Goal: Task Accomplishment & Management: Manage account settings

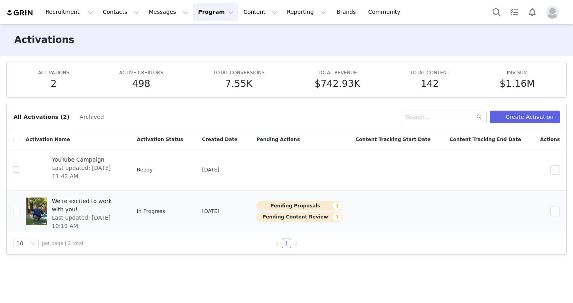
click at [119, 214] on span "Last updated: Jul 23, 2025 10:19 AM" at bounding box center [86, 222] width 68 height 17
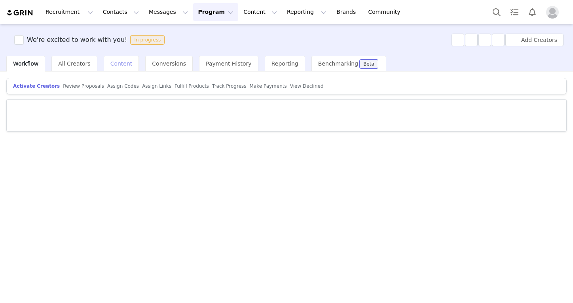
click at [110, 63] on span "Content" at bounding box center [121, 64] width 22 height 6
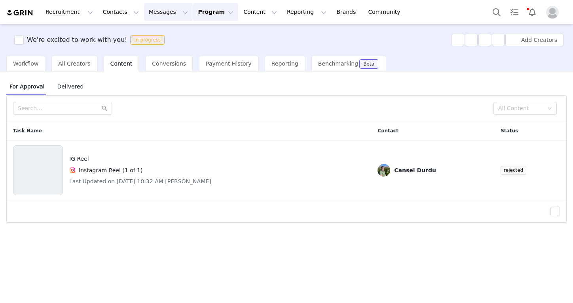
click at [173, 16] on button "Messages Messages" at bounding box center [168, 12] width 49 height 18
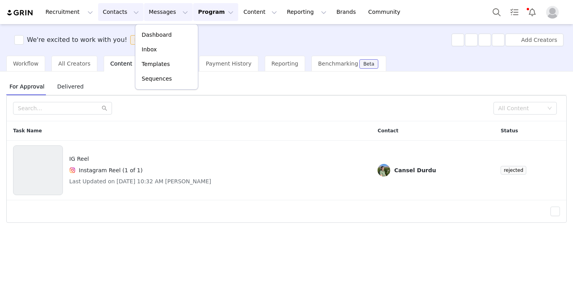
click at [127, 19] on button "Contacts Contacts" at bounding box center [121, 12] width 46 height 18
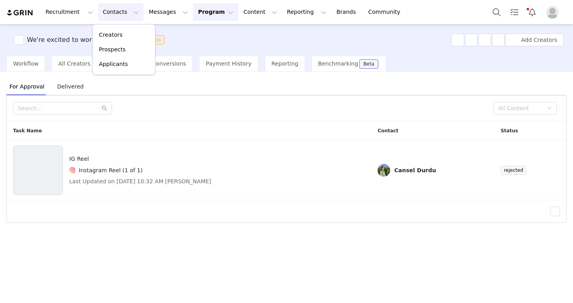
click at [197, 16] on button "Program Program" at bounding box center [215, 12] width 45 height 18
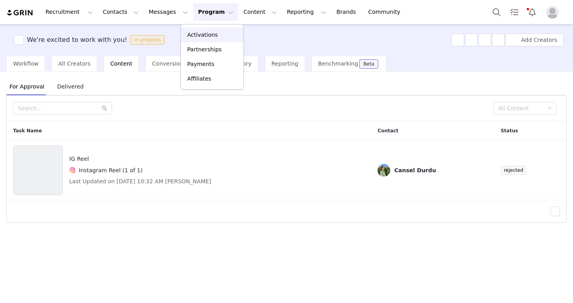
click at [205, 36] on p "Activations" at bounding box center [202, 35] width 30 height 8
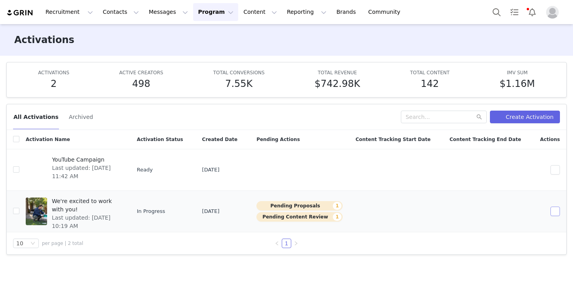
click at [556, 214] on button "button" at bounding box center [554, 211] width 9 height 9
click at [531, 229] on div "Edit" at bounding box center [525, 225] width 68 height 9
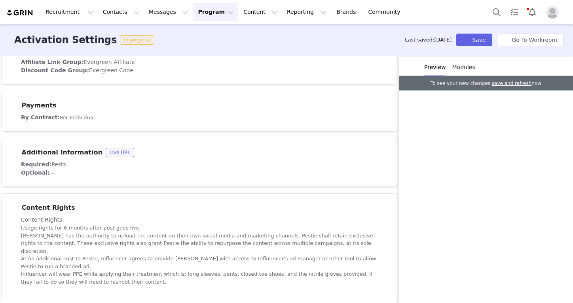
scroll to position [401, 0]
click at [293, 244] on li "Pestie has the authority to upload the content on their own social media and ma…" at bounding box center [199, 244] width 357 height 23
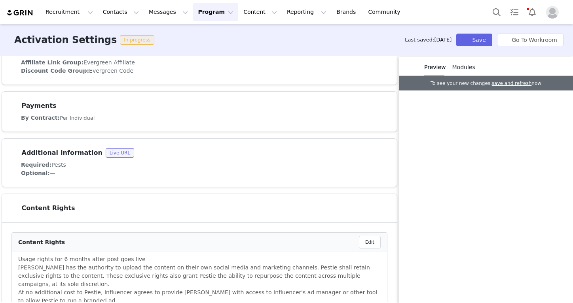
scroll to position [406, 0]
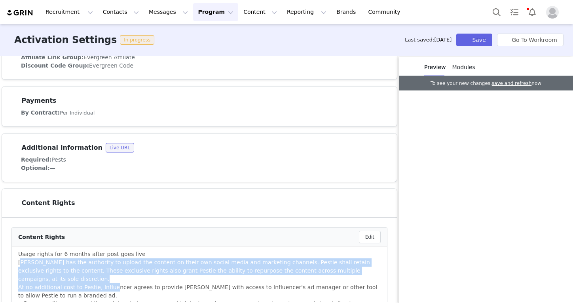
drag, startPoint x: 22, startPoint y: 264, endPoint x: 112, endPoint y: 277, distance: 91.2
click at [112, 277] on ul "Usage rights for 6 months after post goes live Pestie has the authority to uplo…" at bounding box center [199, 283] width 362 height 66
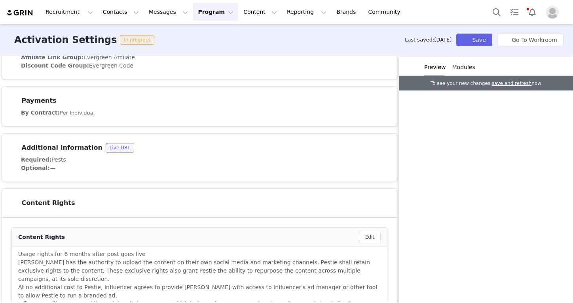
click at [112, 284] on li "At no additional cost to Pestie, Influencer agrees to provide Pestie with acces…" at bounding box center [199, 292] width 362 height 17
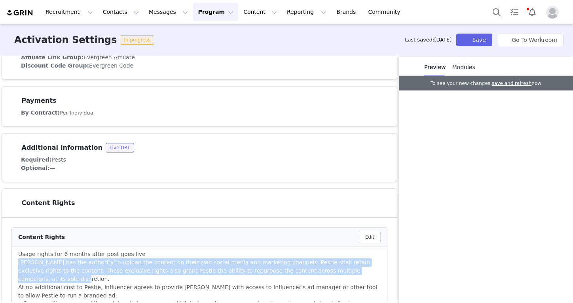
drag, startPoint x: 17, startPoint y: 259, endPoint x: 364, endPoint y: 271, distance: 347.6
click at [364, 270] on li "Usage rights for 6 months after post goes live Pestie has the authority to uplo…" at bounding box center [199, 287] width 375 height 81
copy li "Pestie has the authority to upload the content on their own social media and ma…"
click at [155, 15] on button "Messages Messages" at bounding box center [168, 12] width 49 height 18
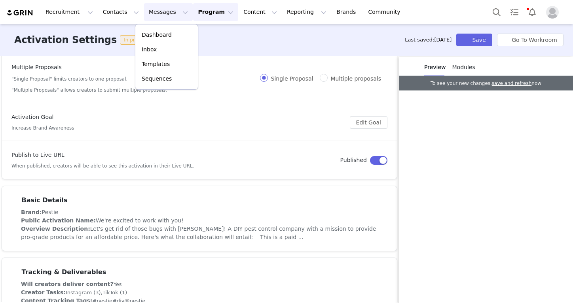
scroll to position [42, 0]
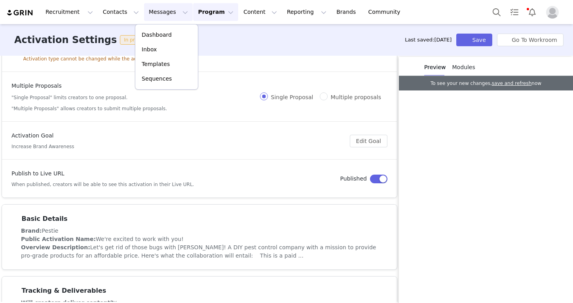
click at [219, 15] on button "Program Program" at bounding box center [215, 12] width 45 height 18
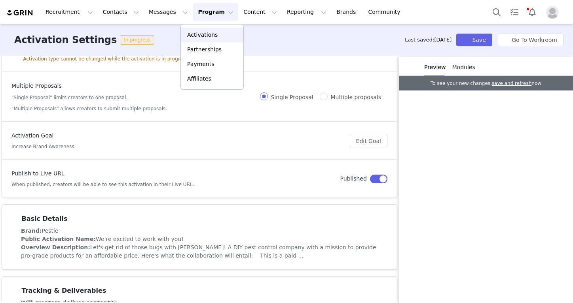
click at [214, 34] on p "Activations" at bounding box center [202, 35] width 30 height 8
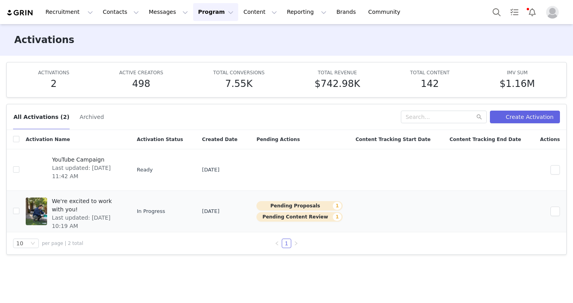
click at [119, 214] on span "Last updated: Jul 23, 2025 10:19 AM" at bounding box center [86, 222] width 68 height 17
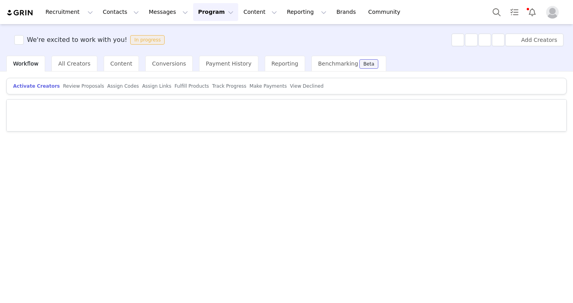
click at [82, 82] on article "Activate Creators Review Proposals Assign Codes Assign Links Fulfill Products T…" at bounding box center [286, 86] width 560 height 17
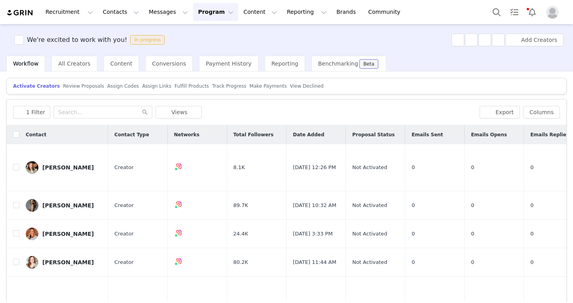
click at [83, 87] on span "Review Proposals" at bounding box center [83, 86] width 41 height 6
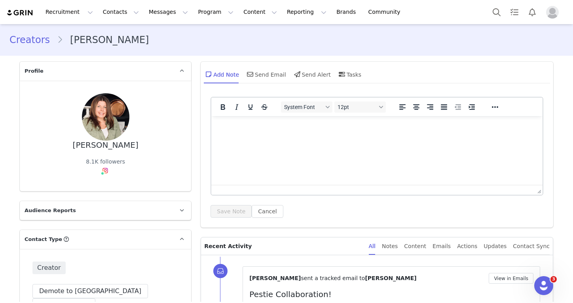
scroll to position [1221, 0]
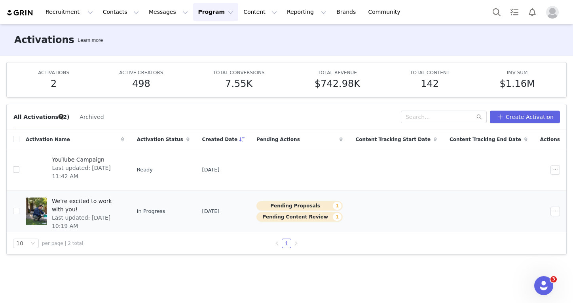
click at [119, 214] on span "Last updated: [DATE] 10:19 AM" at bounding box center [86, 222] width 68 height 17
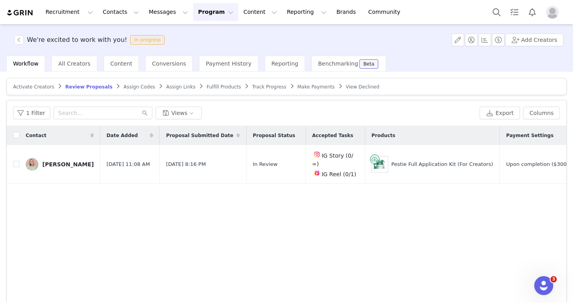
click at [220, 19] on button "Program Program" at bounding box center [215, 12] width 45 height 18
click at [210, 38] on p "Activations" at bounding box center [202, 34] width 30 height 8
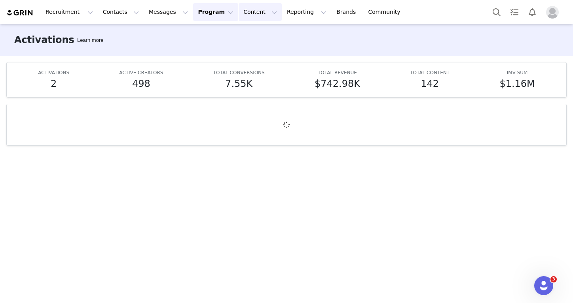
click at [239, 17] on button "Content Content" at bounding box center [260, 12] width 43 height 18
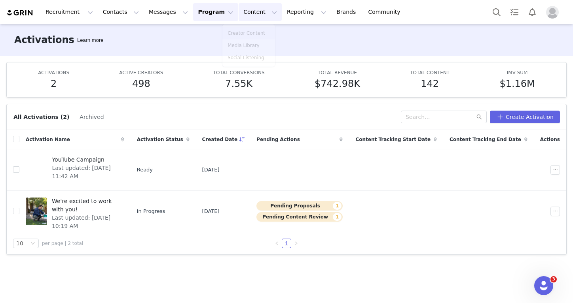
click at [195, 17] on button "Program Program" at bounding box center [215, 12] width 45 height 18
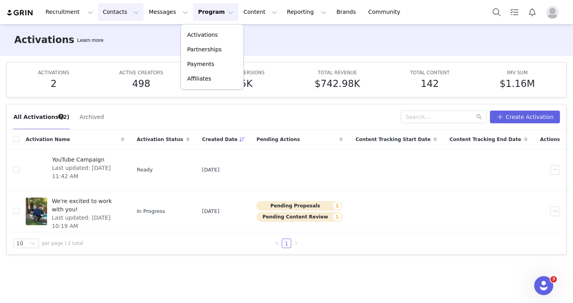
click at [125, 19] on button "Contacts Contacts" at bounding box center [121, 12] width 46 height 18
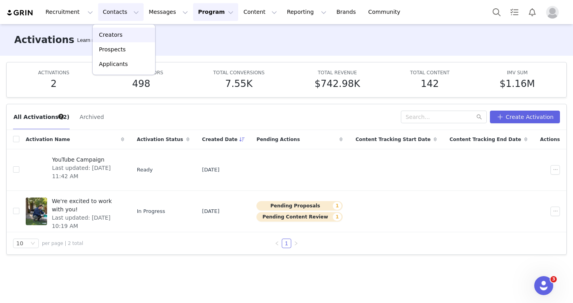
click at [123, 40] on link "Creators" at bounding box center [124, 35] width 63 height 15
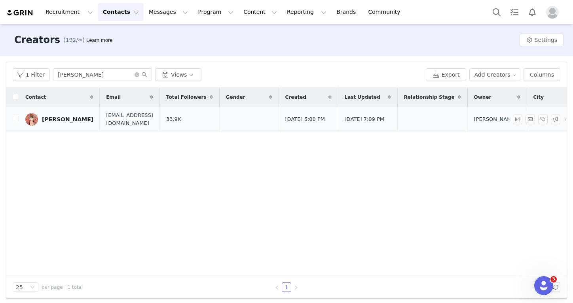
click at [60, 125] on link "Shelly Ray" at bounding box center [59, 119] width 68 height 13
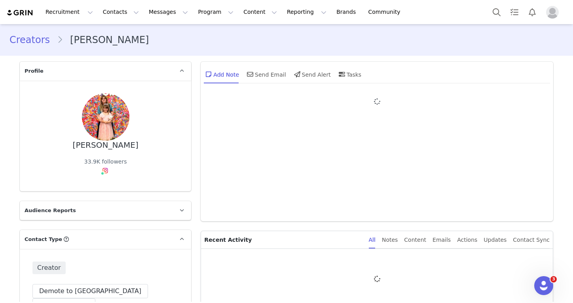
type input "+1 ([GEOGRAPHIC_DATA])"
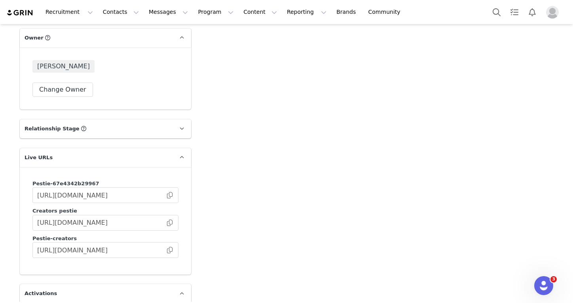
scroll to position [1187, 0]
click at [171, 241] on input "https://pestie-creators.grin.live/0fd4a3ef-ccba-4bc1-9491-e64aab1b82be" at bounding box center [105, 249] width 146 height 16
click at [171, 249] on span at bounding box center [170, 249] width 8 height 0
click at [558, 11] on img "Profile" at bounding box center [552, 12] width 13 height 13
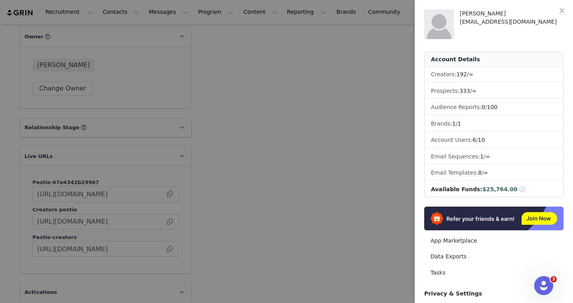
click at [342, 111] on div at bounding box center [286, 151] width 573 height 303
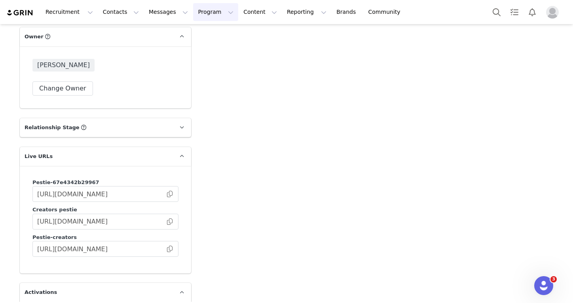
click at [197, 15] on button "Program Program" at bounding box center [215, 12] width 45 height 18
click at [205, 59] on link "Payments" at bounding box center [212, 64] width 63 height 15
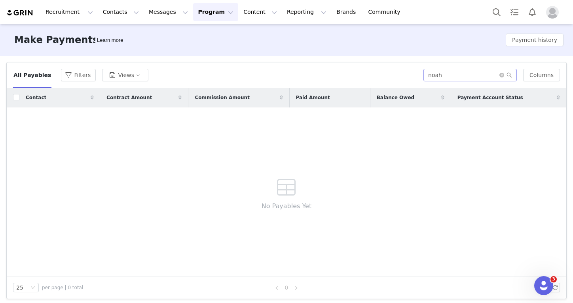
click at [506, 75] on span at bounding box center [505, 75] width 13 height 6
click at [504, 75] on icon "icon: close-circle" at bounding box center [501, 75] width 5 height 5
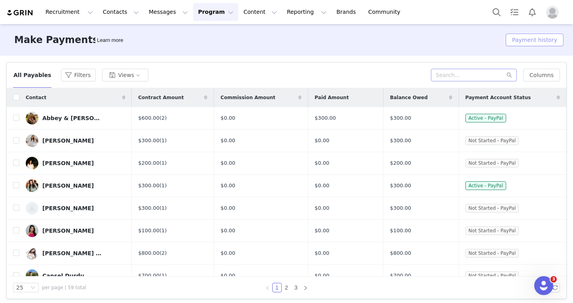
click at [524, 40] on button "Payment history" at bounding box center [535, 40] width 58 height 13
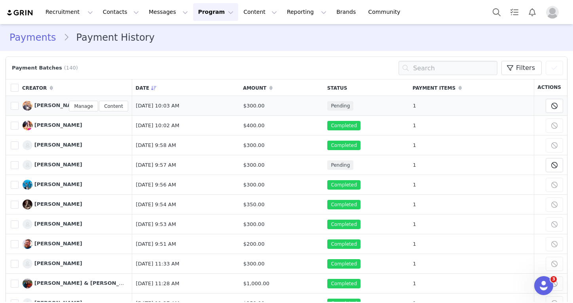
click at [63, 108] on span "Noah Dascenzo" at bounding box center [58, 105] width 48 height 6
click at [63, 110] on main "Payments Payment History Payment Batches (140) Filters (0) No filters are appli…" at bounding box center [286, 163] width 573 height 278
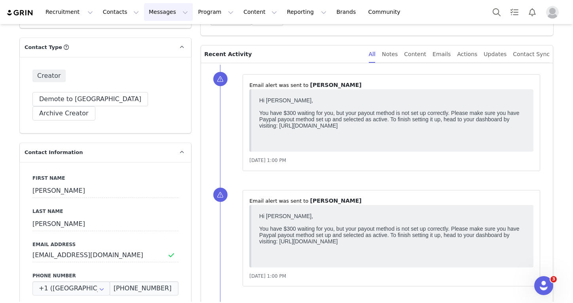
click at [171, 21] on button "Messages Messages" at bounding box center [168, 12] width 49 height 18
click at [201, 16] on button "Program Program" at bounding box center [215, 12] width 45 height 18
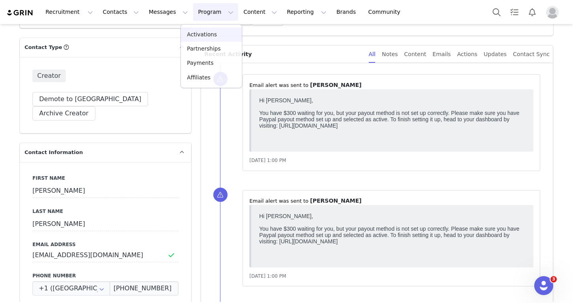
click at [201, 28] on link "Activations" at bounding box center [211, 35] width 61 height 14
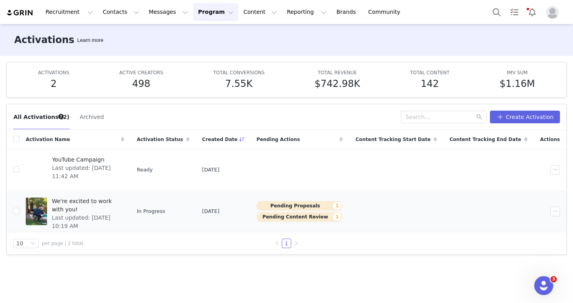
click at [114, 214] on span "Last updated: Jul 23, 2025 10:19 AM" at bounding box center [86, 222] width 68 height 17
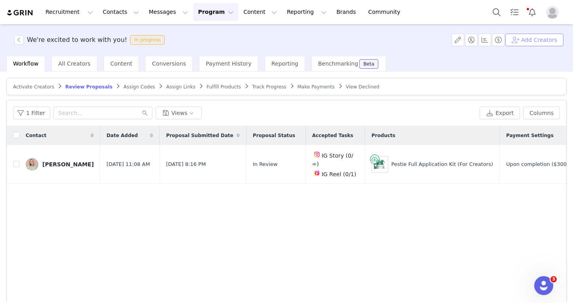
click at [529, 45] on button "Add Creators" at bounding box center [534, 40] width 58 height 13
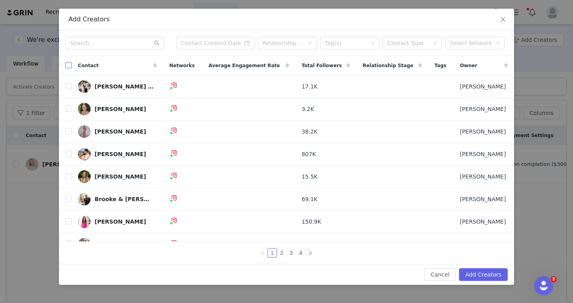
click at [68, 67] on input "checkbox" at bounding box center [68, 65] width 6 height 6
checkbox input "true"
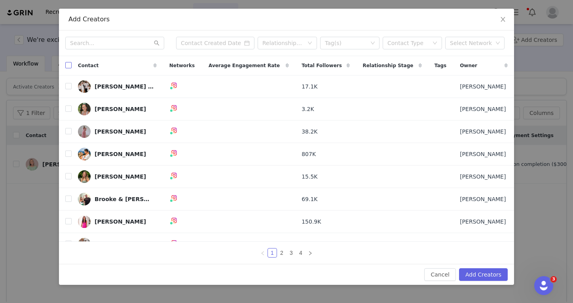
checkbox input "true"
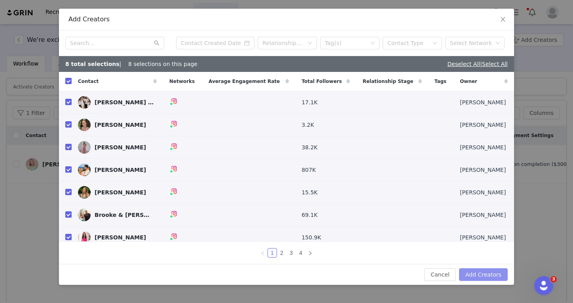
click at [489, 276] on button "Add Creators" at bounding box center [483, 275] width 49 height 13
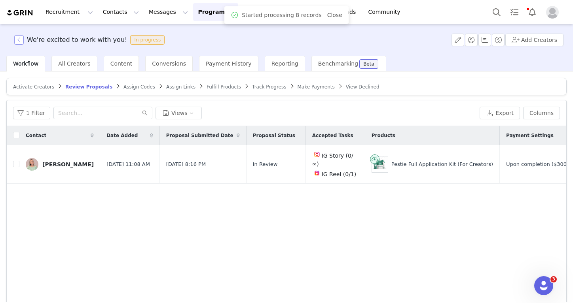
click at [20, 37] on button "button" at bounding box center [18, 39] width 9 height 9
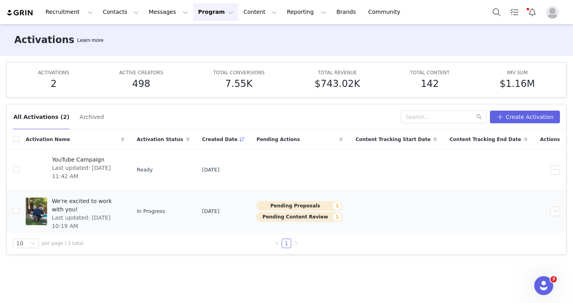
click at [101, 214] on span "Last updated: Jul 23, 2025 10:19 AM" at bounding box center [86, 222] width 68 height 17
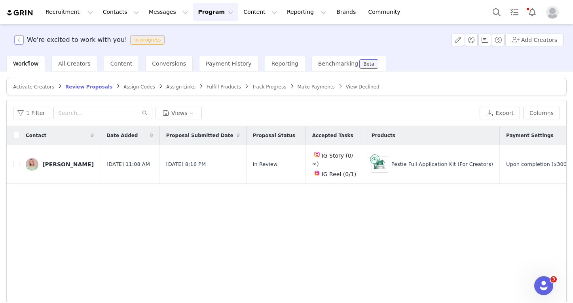
click at [23, 42] on button "button" at bounding box center [18, 39] width 9 height 9
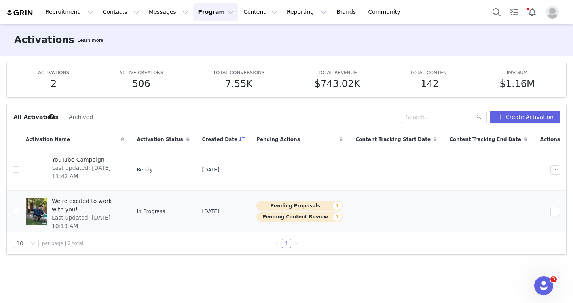
click at [119, 214] on span "Last updated: Jul 23, 2025 10:19 AM" at bounding box center [86, 222] width 68 height 17
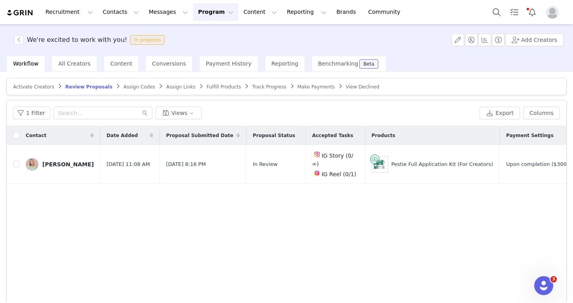
click at [34, 89] on span "Activate Creators" at bounding box center [33, 87] width 41 height 6
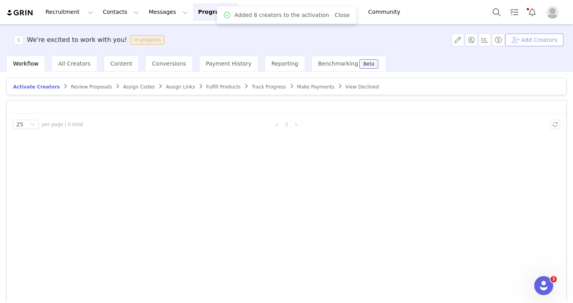
click at [525, 39] on button "Add Creators" at bounding box center [534, 40] width 58 height 13
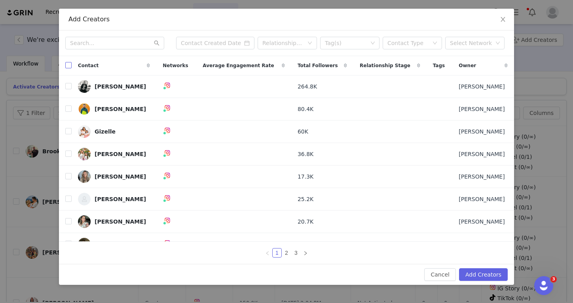
click at [70, 68] on input "checkbox" at bounding box center [68, 65] width 6 height 6
checkbox input "true"
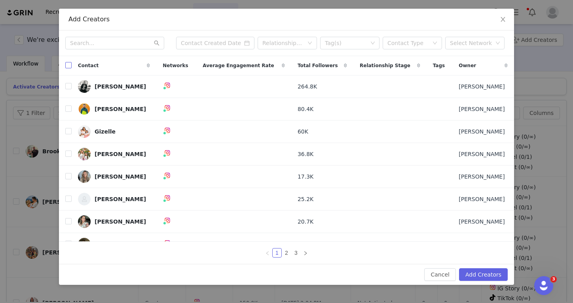
checkbox input "true"
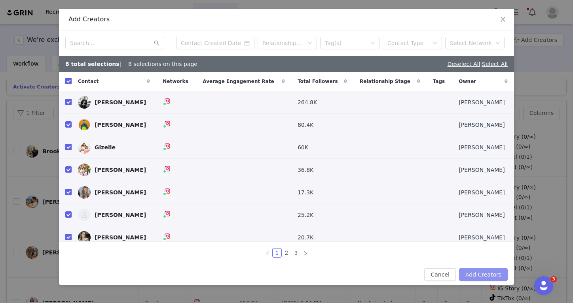
click at [478, 279] on button "Add Creators" at bounding box center [483, 275] width 49 height 13
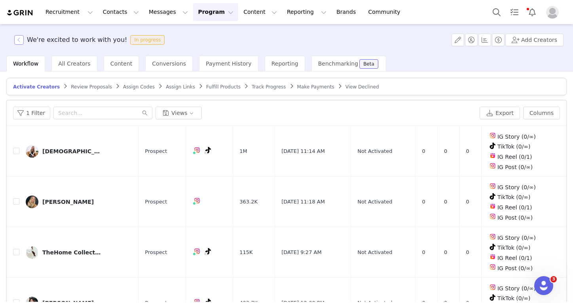
click at [23, 40] on button "button" at bounding box center [18, 39] width 9 height 9
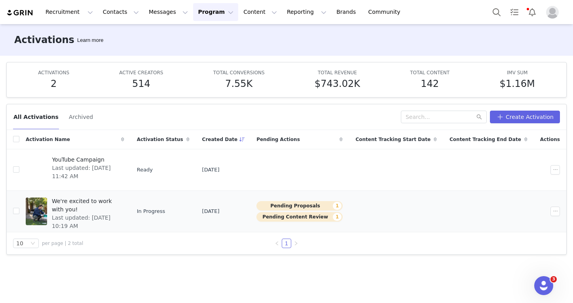
click at [116, 214] on span "Last updated: Jul 23, 2025 10:19 AM" at bounding box center [86, 222] width 68 height 17
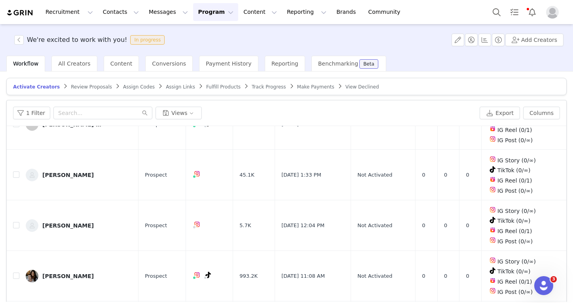
scroll to position [1011, 0]
click at [530, 40] on button "Add Creators" at bounding box center [534, 40] width 58 height 13
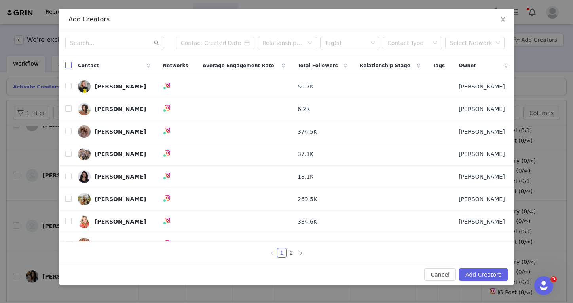
click at [68, 66] on input "checkbox" at bounding box center [68, 65] width 6 height 6
checkbox input "true"
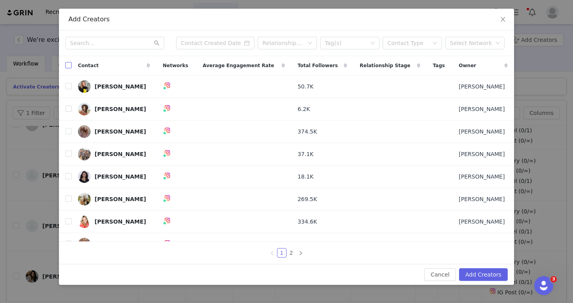
checkbox input "true"
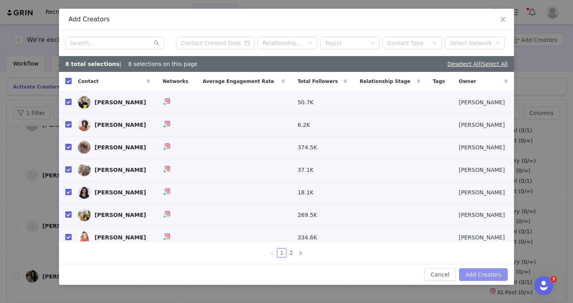
click at [474, 277] on button "Add Creators" at bounding box center [483, 275] width 49 height 13
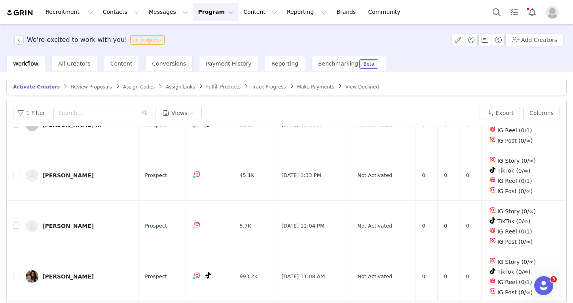
scroll to position [0, 0]
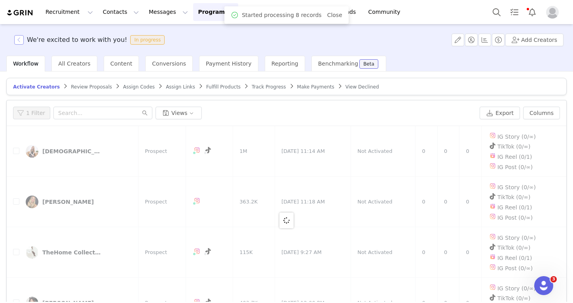
click at [18, 43] on button "button" at bounding box center [18, 39] width 9 height 9
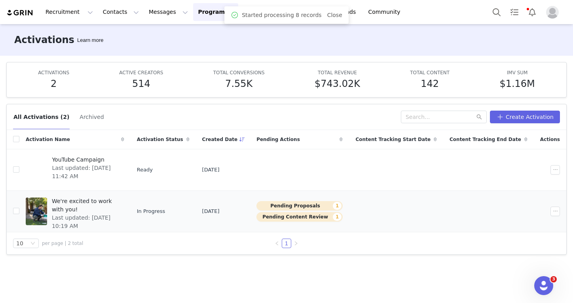
click at [58, 209] on div "We're excited to work with you! Last updated: Jul 23, 2025 10:19 AM" at bounding box center [85, 212] width 77 height 32
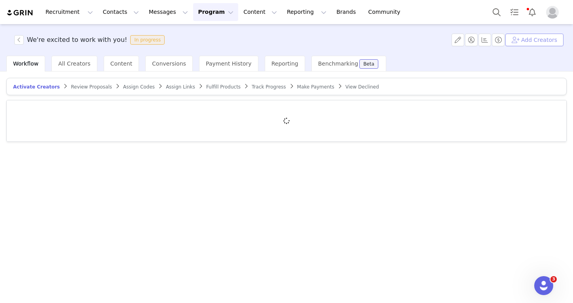
click at [533, 37] on button "Add Creators" at bounding box center [534, 40] width 58 height 13
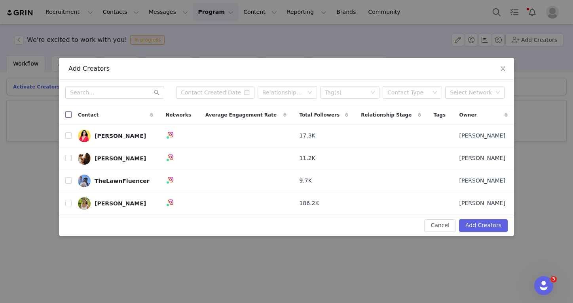
click at [67, 115] on input "checkbox" at bounding box center [68, 115] width 6 height 6
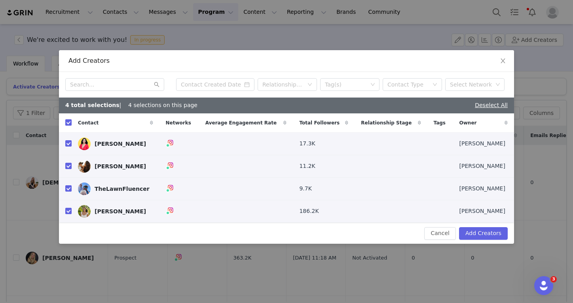
checkbox input "true"
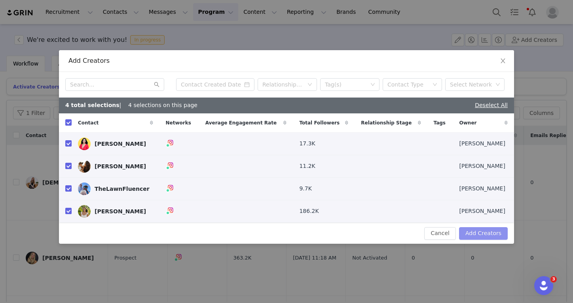
click at [478, 237] on button "Add Creators" at bounding box center [483, 234] width 49 height 13
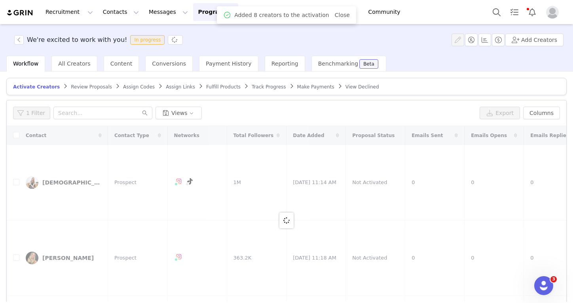
click at [16, 45] on div "We're excited to work with you! In progress Add Creators" at bounding box center [286, 40] width 573 height 32
click at [19, 40] on button "button" at bounding box center [18, 39] width 9 height 9
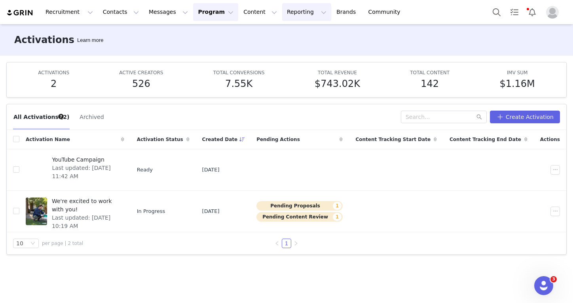
click at [282, 11] on button "Reporting Reporting" at bounding box center [306, 12] width 49 height 18
click at [273, 41] on link "Dashboard" at bounding box center [292, 35] width 61 height 14
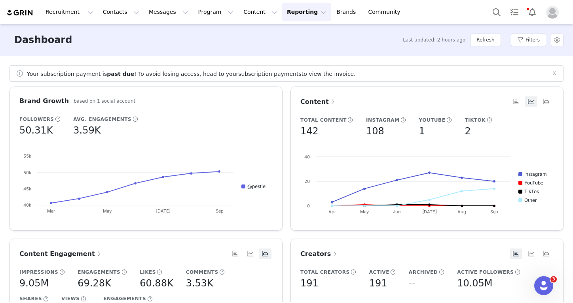
click at [481, 47] on div "Refresh" at bounding box center [485, 40] width 30 height 24
click at [482, 44] on button "Refresh" at bounding box center [485, 40] width 30 height 13
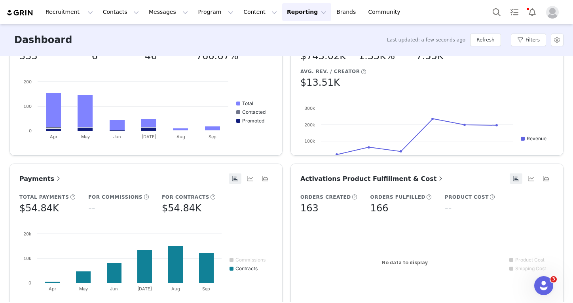
scroll to position [164, 0]
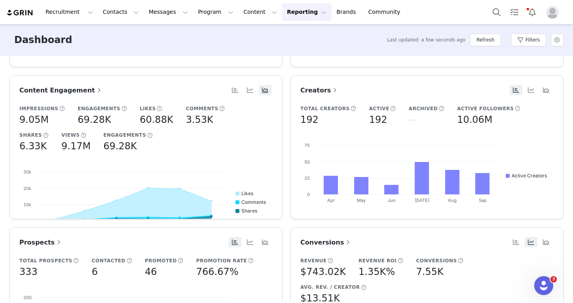
click at [308, 118] on h5 "192" at bounding box center [309, 120] width 18 height 14
click at [193, 17] on button "Program Program" at bounding box center [215, 12] width 45 height 18
click at [193, 32] on p "Activations" at bounding box center [202, 35] width 30 height 8
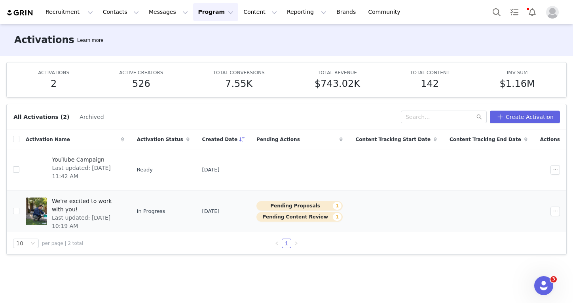
click at [100, 200] on span "We're excited to work with you!" at bounding box center [86, 205] width 68 height 17
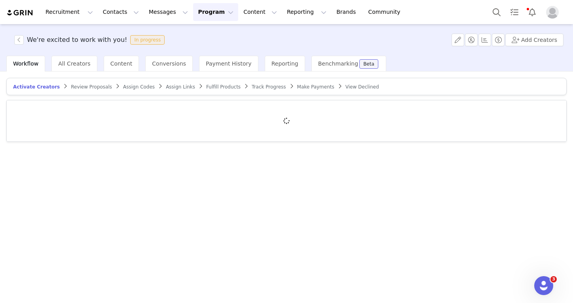
click at [95, 84] on span "Review Proposals" at bounding box center [91, 87] width 41 height 6
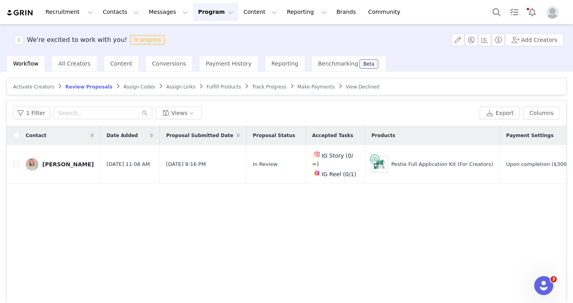
click at [42, 89] on span "Activate Creators" at bounding box center [33, 87] width 41 height 6
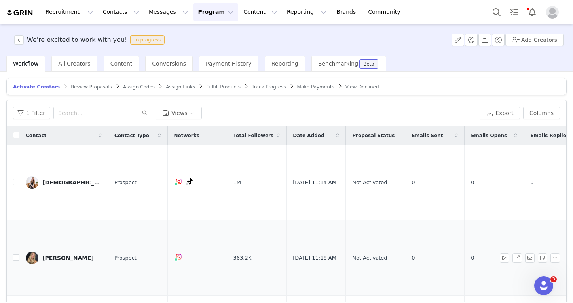
click at [72, 255] on div "Rebekah Marsden" at bounding box center [67, 258] width 51 height 6
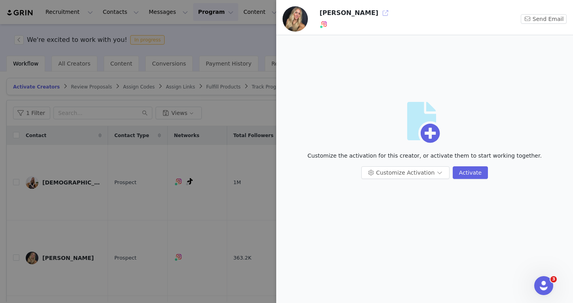
click at [386, 15] on button "button" at bounding box center [385, 13] width 13 height 13
click at [87, 108] on div at bounding box center [286, 151] width 573 height 303
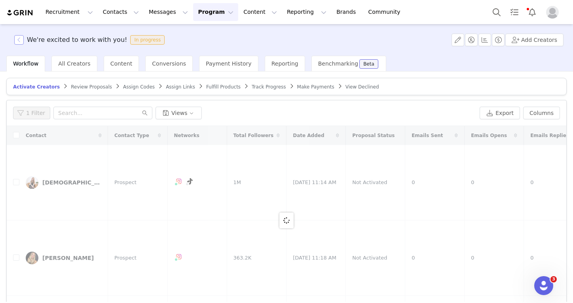
click at [21, 44] on button "button" at bounding box center [18, 39] width 9 height 9
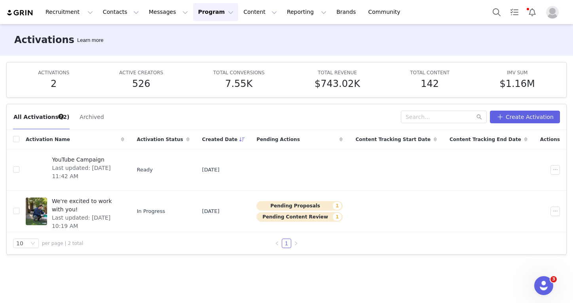
click at [193, 11] on button "Program Program" at bounding box center [215, 12] width 45 height 18
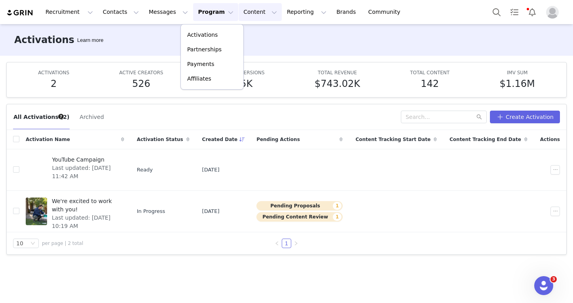
click at [239, 16] on button "Content Content" at bounding box center [260, 12] width 43 height 18
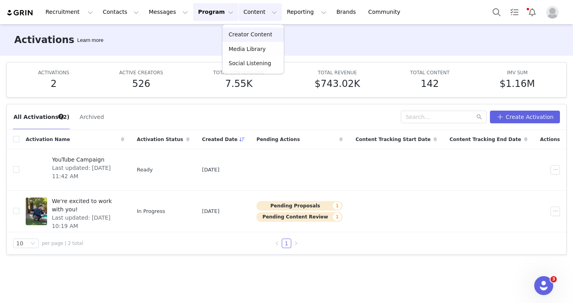
click at [227, 32] on link "Creator Content" at bounding box center [252, 35] width 61 height 14
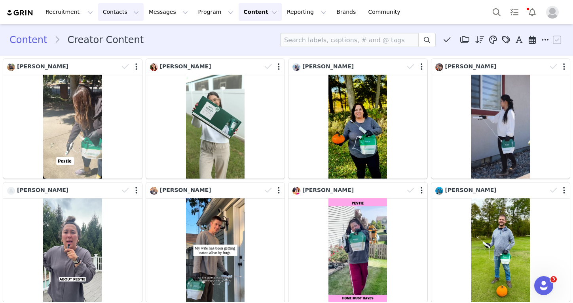
click at [115, 19] on button "Contacts Contacts" at bounding box center [121, 12] width 46 height 18
click at [115, 32] on p "Creators" at bounding box center [110, 34] width 23 height 8
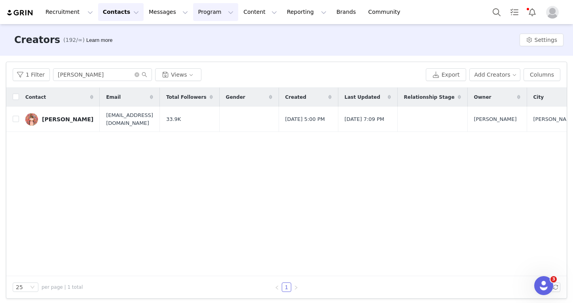
click at [216, 13] on button "Program Program" at bounding box center [215, 12] width 45 height 18
click at [213, 34] on p "Activations" at bounding box center [202, 35] width 30 height 8
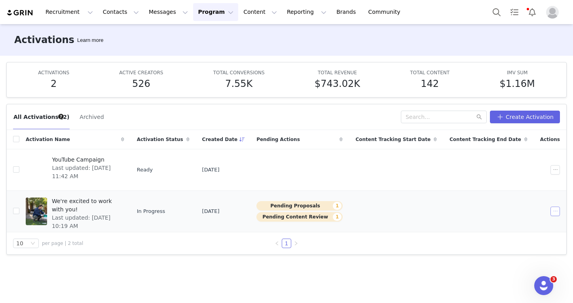
click at [557, 211] on button "button" at bounding box center [554, 211] width 9 height 9
click at [539, 226] on div "Edit" at bounding box center [525, 225] width 68 height 9
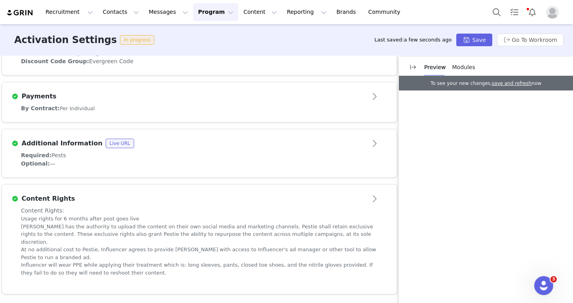
scroll to position [402, 0]
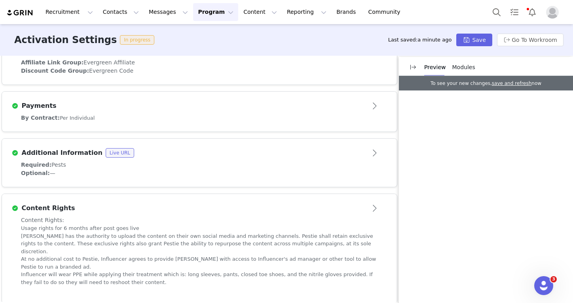
click at [268, 216] on div "Content Rights: Usage rights for 6 months after post goes live Pestie has the a…" at bounding box center [199, 255] width 357 height 78
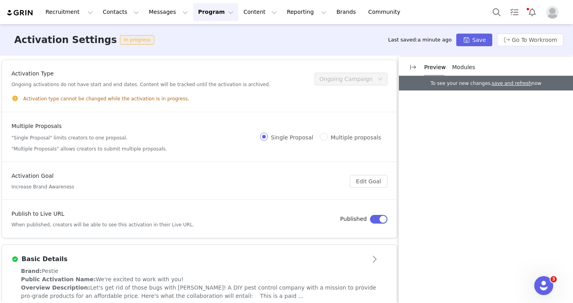
scroll to position [0, 0]
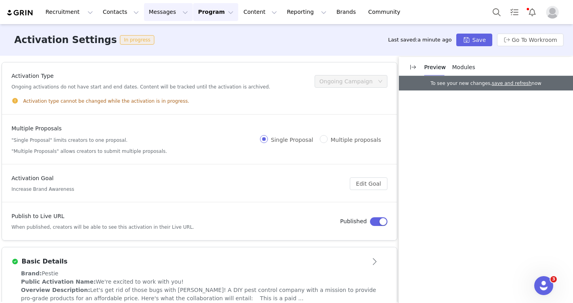
click at [166, 18] on button "Messages Messages" at bounding box center [168, 12] width 49 height 18
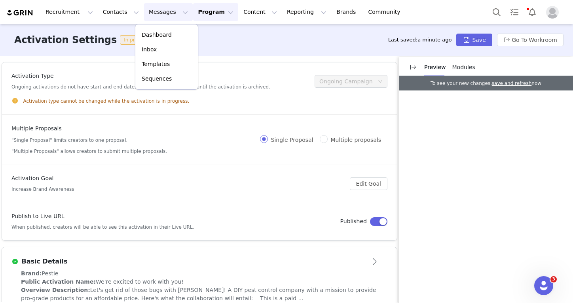
click at [215, 11] on button "Program Program" at bounding box center [215, 12] width 45 height 18
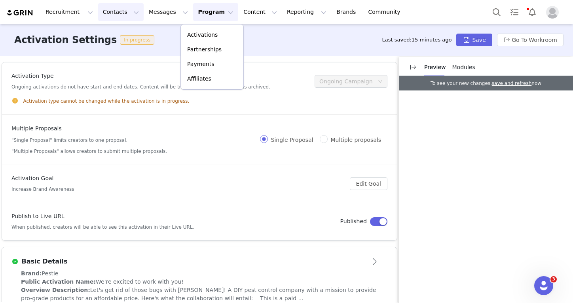
click at [125, 17] on button "Contacts Contacts" at bounding box center [121, 12] width 46 height 18
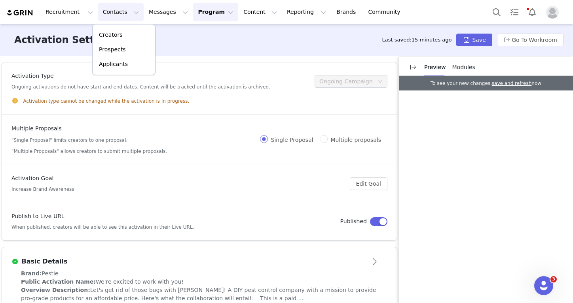
click at [193, 13] on button "Program Program" at bounding box center [215, 12] width 45 height 18
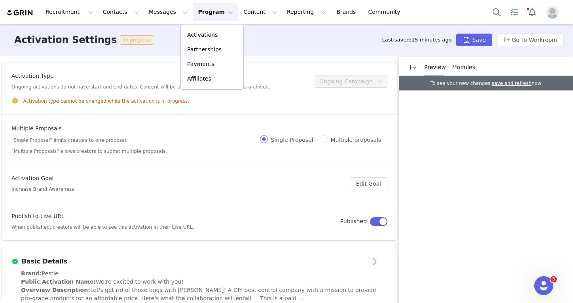
click at [193, 27] on div "Activations Partnerships Payments Affiliates" at bounding box center [211, 57] width 63 height 66
click at [193, 32] on p "Activations" at bounding box center [202, 35] width 30 height 8
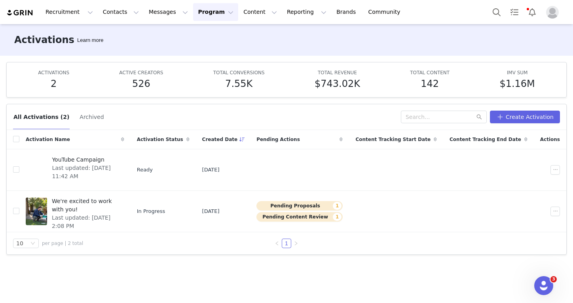
click at [204, 5] on button "Program Program" at bounding box center [215, 12] width 45 height 18
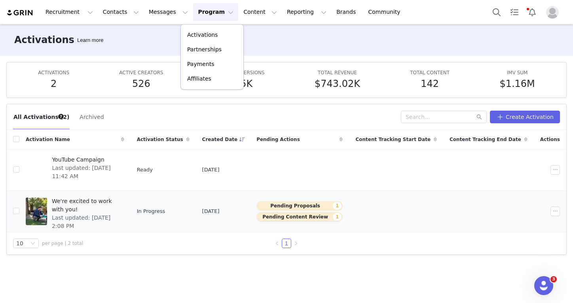
click at [113, 196] on div "We're excited to work with you! Last updated: Sep 30, 2025 2:08 PM" at bounding box center [85, 212] width 77 height 32
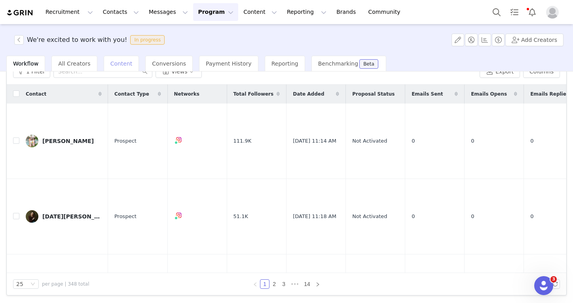
click at [122, 59] on div "Content" at bounding box center [122, 64] width 36 height 16
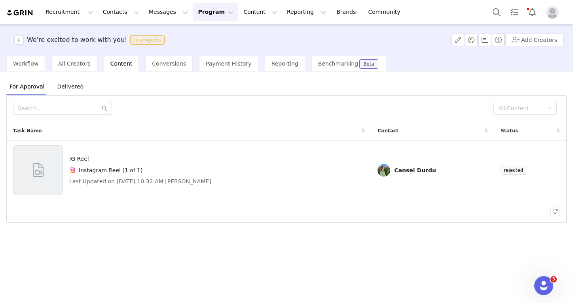
click at [207, 10] on button "Program Program" at bounding box center [215, 12] width 45 height 18
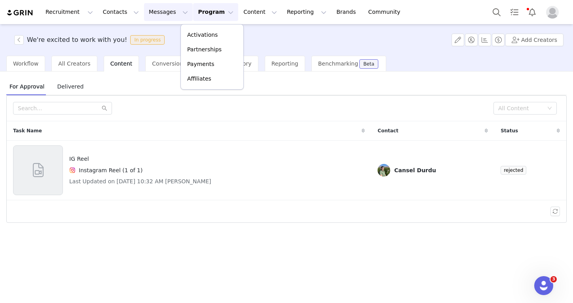
click at [144, 9] on button "Messages Messages" at bounding box center [168, 12] width 49 height 18
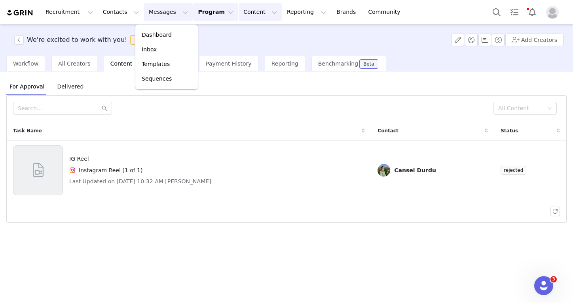
click at [253, 9] on button "Content Content" at bounding box center [260, 12] width 43 height 18
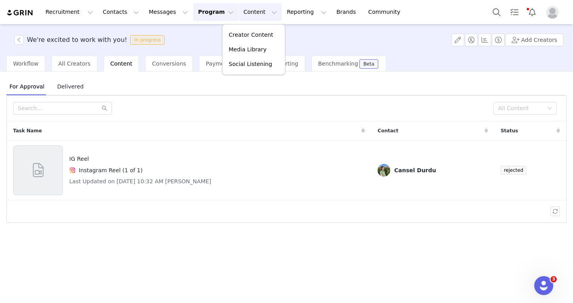
click at [197, 16] on button "Program Program" at bounding box center [215, 12] width 45 height 18
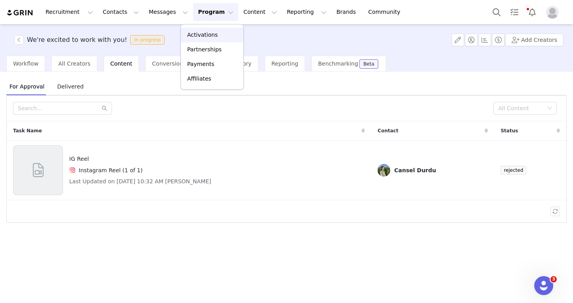
click at [200, 30] on link "Activations" at bounding box center [212, 35] width 63 height 15
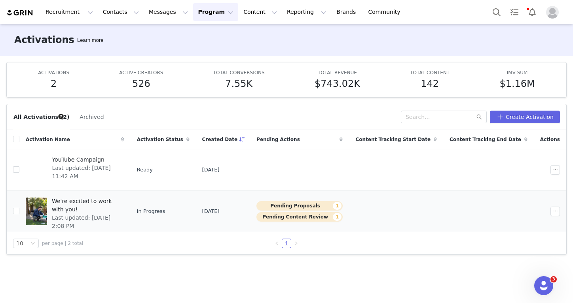
click at [109, 195] on td "We're excited to work with you! Last updated: Sep 30, 2025 2:08 PM" at bounding box center [74, 212] width 111 height 42
click at [119, 198] on span "We're excited to work with you!" at bounding box center [86, 205] width 68 height 17
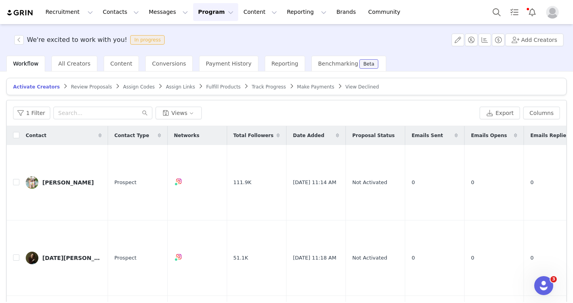
click at [28, 0] on div "Recruitment Recruitment Creator Search Curated Lists Landing Pages Web Extensio…" at bounding box center [286, 12] width 573 height 24
click at [22, 39] on button "button" at bounding box center [18, 39] width 9 height 9
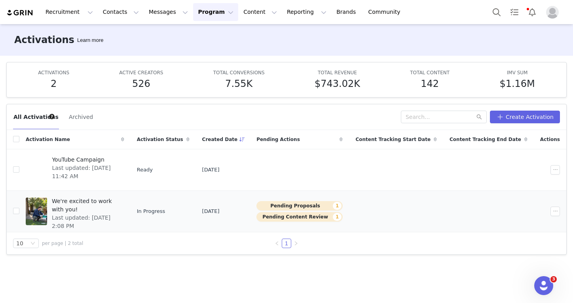
click at [115, 202] on span "We're excited to work with you!" at bounding box center [86, 205] width 68 height 17
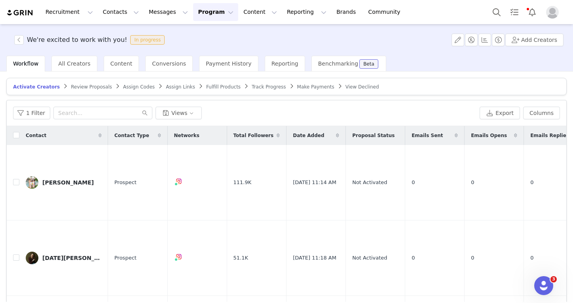
click at [133, 92] on article "Activate Creators Review Proposals Assign Codes Assign Links Fulfill Products T…" at bounding box center [286, 86] width 560 height 17
click at [133, 89] on span "Assign Codes" at bounding box center [139, 87] width 32 height 6
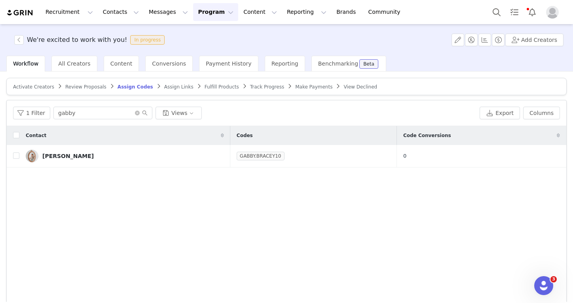
click at [65, 86] on span "Review Proposals" at bounding box center [85, 87] width 41 height 6
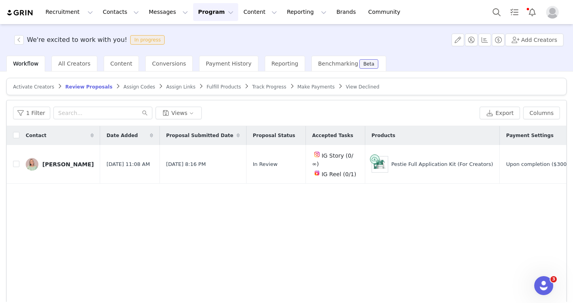
click at [98, 88] on span "Review Proposals" at bounding box center [88, 87] width 47 height 6
click at [123, 88] on span "Assign Codes" at bounding box center [139, 87] width 32 height 6
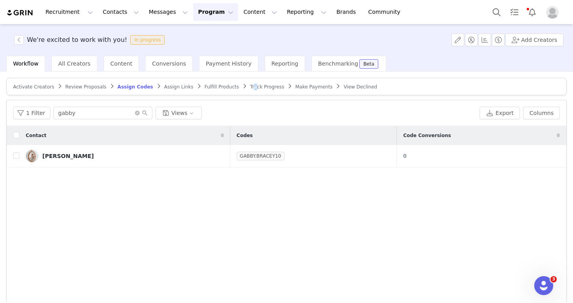
click at [250, 87] on span "Track Progress" at bounding box center [267, 87] width 34 height 6
click at [241, 87] on span at bounding box center [245, 86] width 8 height 6
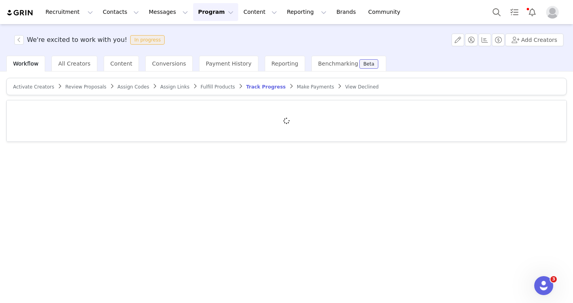
click at [223, 87] on span "Fulfill Products" at bounding box center [218, 87] width 34 height 6
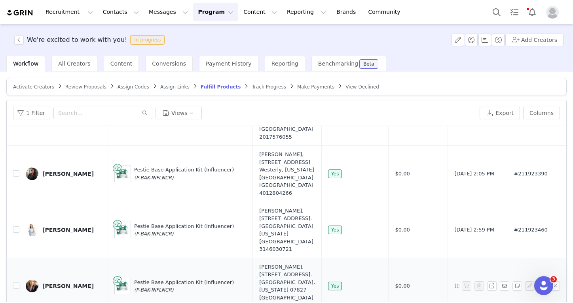
scroll to position [42, 0]
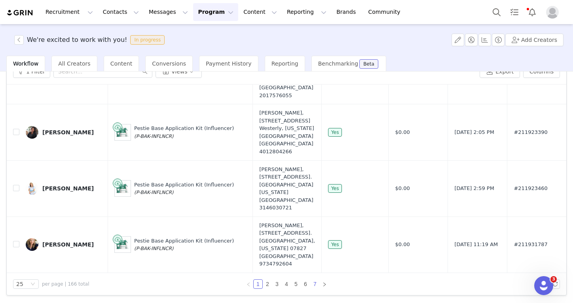
click at [317, 283] on link "7" at bounding box center [315, 284] width 9 height 9
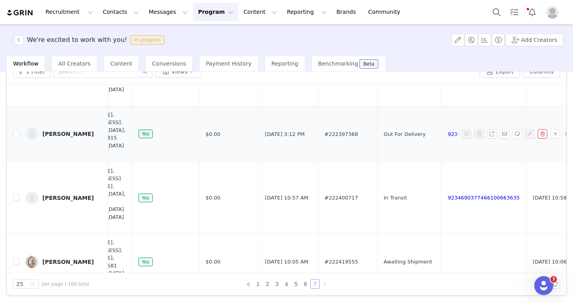
scroll to position [765, 182]
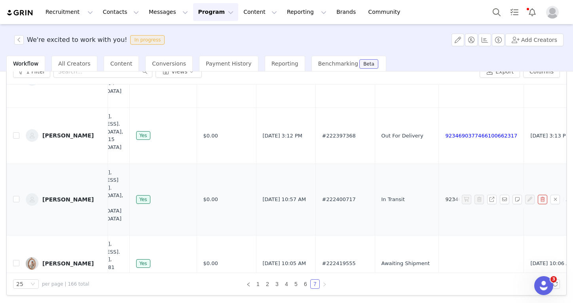
click at [445, 196] on div "9234690377466100663635" at bounding box center [481, 200] width 72 height 8
click at [445, 197] on link "9234690377466100663635" at bounding box center [481, 200] width 72 height 6
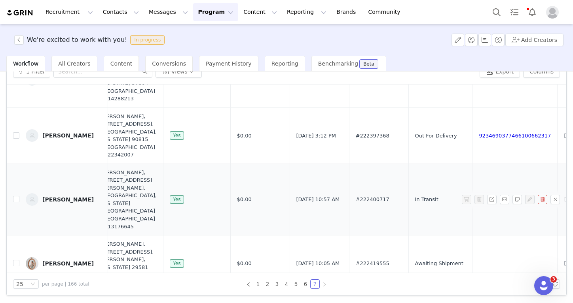
scroll to position [764, 147]
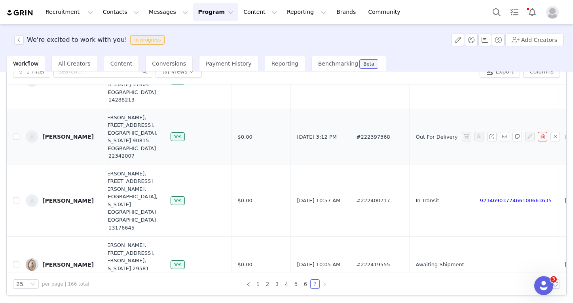
click at [480, 134] on link "9234690377466100662317" at bounding box center [516, 137] width 72 height 6
click at [350, 165] on td "#222400717" at bounding box center [379, 201] width 59 height 72
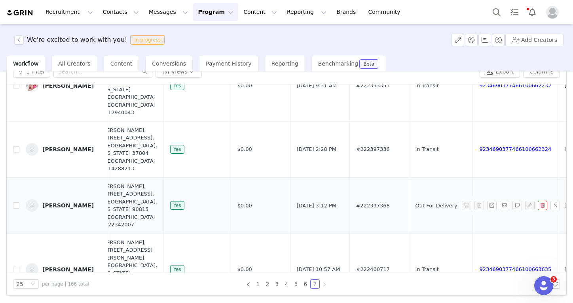
scroll to position [686, 148]
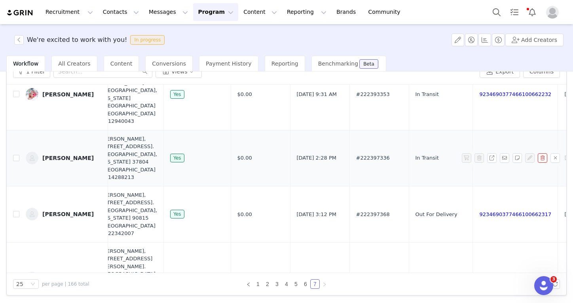
click at [479, 155] on link "9234690377466100662324" at bounding box center [515, 158] width 72 height 6
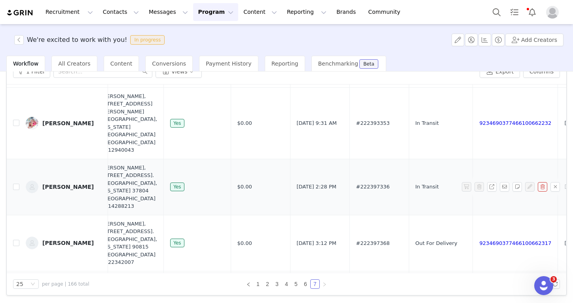
scroll to position [648, 148]
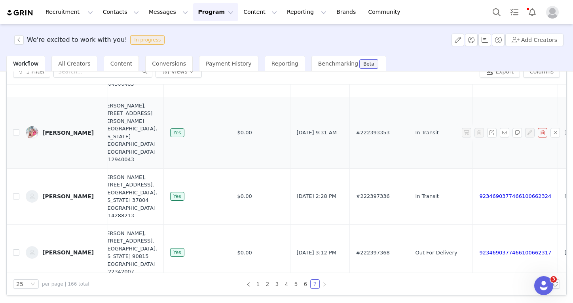
click at [479, 130] on link "9234690377466100662232" at bounding box center [515, 133] width 72 height 6
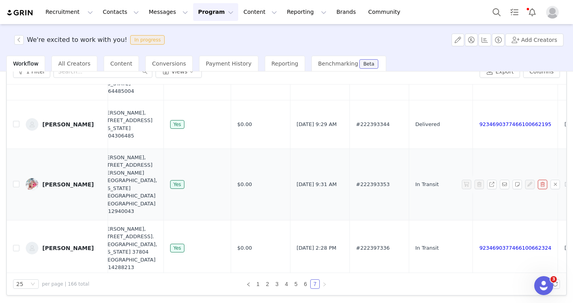
scroll to position [596, 148]
click at [479, 124] on link "9234690377466100662195" at bounding box center [515, 125] width 72 height 6
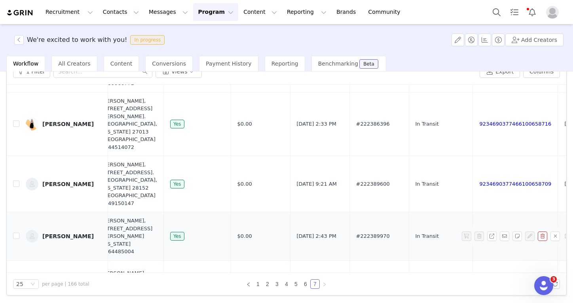
click at [479, 233] on link "9234690377466100658723" at bounding box center [515, 236] width 72 height 6
click at [473, 156] on td "9234690377466100658709" at bounding box center [515, 184] width 85 height 56
click at [479, 181] on link "9234690377466100658709" at bounding box center [515, 184] width 72 height 6
click at [23, 42] on button "button" at bounding box center [18, 39] width 9 height 9
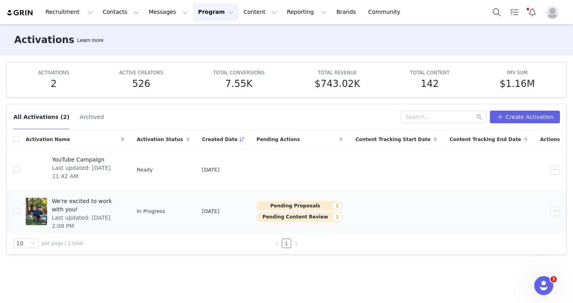
click at [97, 203] on span "We're excited to work with you!" at bounding box center [86, 205] width 68 height 17
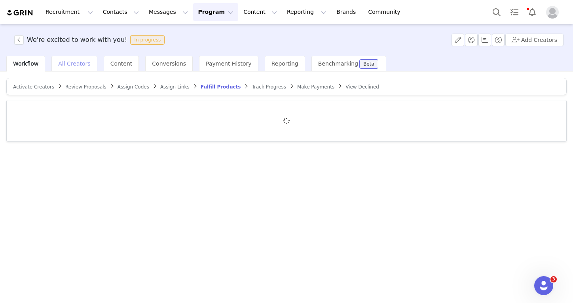
click at [87, 60] on div "All Creators" at bounding box center [74, 64] width 46 height 16
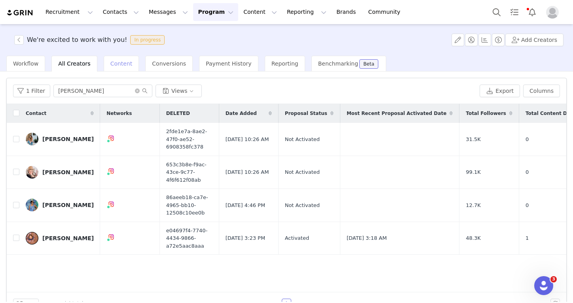
click at [111, 64] on span "Content" at bounding box center [121, 64] width 22 height 6
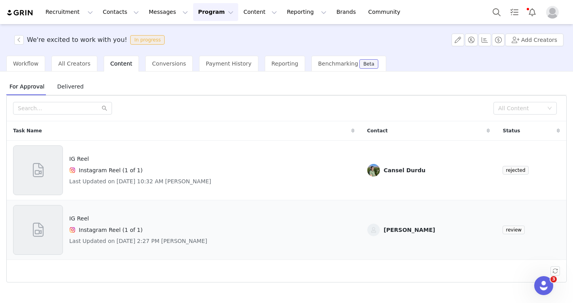
click at [136, 232] on h4 "Instagram Reel (1 of 1)" at bounding box center [111, 230] width 64 height 8
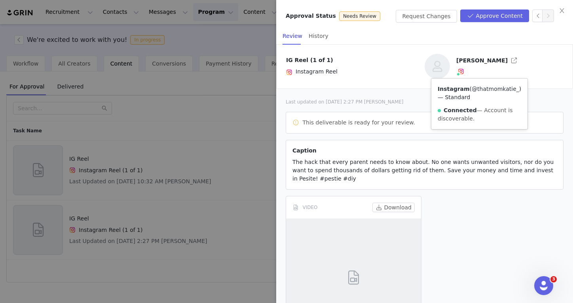
click at [472, 92] on link "@thatmomkatie_" at bounding box center [495, 89] width 47 height 6
click at [401, 208] on button "Download" at bounding box center [393, 207] width 42 height 9
click at [177, 119] on div at bounding box center [286, 151] width 573 height 303
click at [178, 119] on div "Approval Status Needs Review Request Changes Approve Content Review History IG …" at bounding box center [286, 151] width 573 height 303
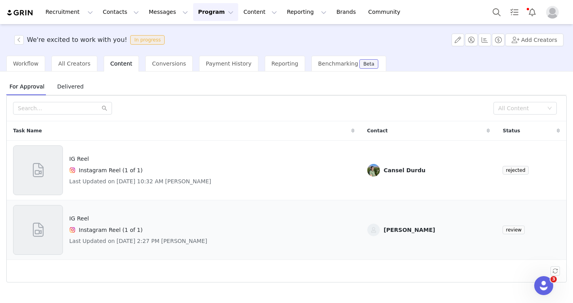
click at [203, 231] on div "Instagram Reel (1 of 1)" at bounding box center [138, 230] width 138 height 9
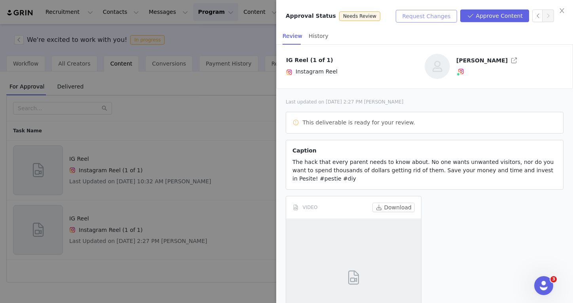
click at [452, 17] on button "Request Changes" at bounding box center [426, 16] width 61 height 13
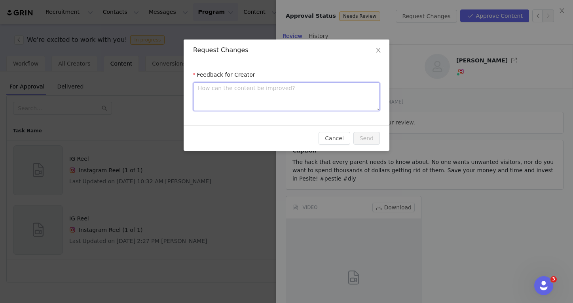
click at [297, 91] on textarea at bounding box center [286, 96] width 187 height 29
type textarea "0"
type textarea "-"
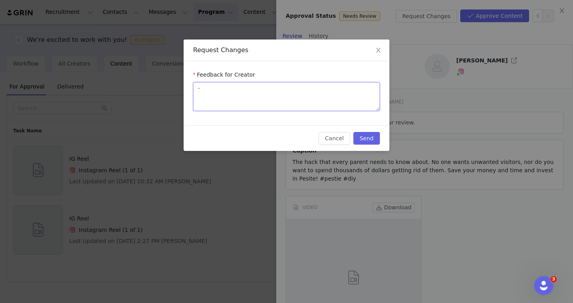
type textarea "-"
type textarea "- c"
type textarea "- cl"
type textarea "- clo"
type textarea "- clos"
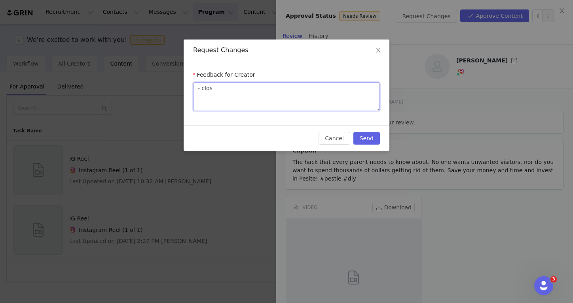
type textarea "- close"
type textarea "- closed"
type textarea "- closed t"
type textarea "- closed to"
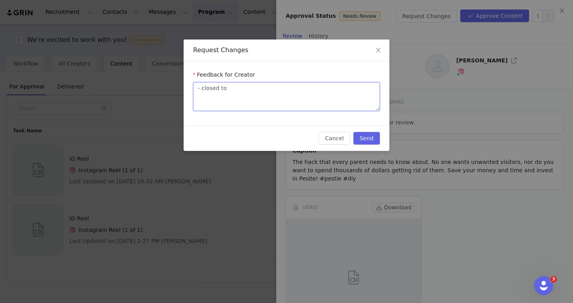
type textarea "- closed toe"
type textarea "- closed toe s"
type textarea "- closed toe sh"
type textarea "- closed toe sho"
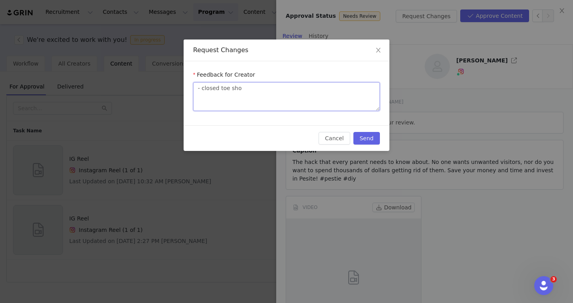
type textarea "- closed toe shoe"
type textarea "- closed toe shoes"
type textarea "- closed toe shoes,"
type textarea "- closed toe shoes, l"
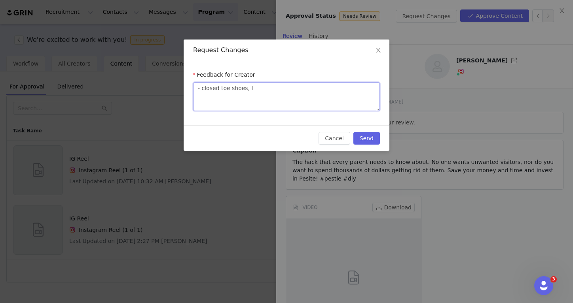
type textarea "- closed toe shoes, lo"
type textarea "- closed toe shoes, lon"
type textarea "- closed toe shoes, long"
type textarea "- closed toe shoes, long s"
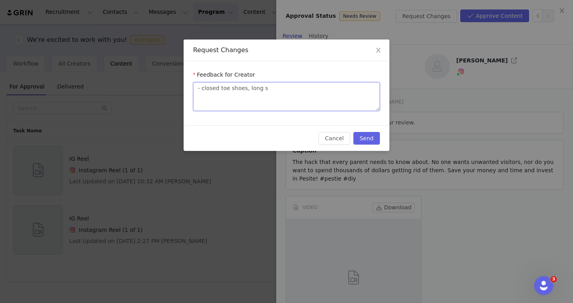
type textarea "- closed toe shoes, long sl"
type textarea "- closed toe shoes, long sle"
type textarea "- closed toe shoes, long slee"
type textarea "- closed toe shoes, long sleev"
type textarea "- closed toe shoes, long sleeve"
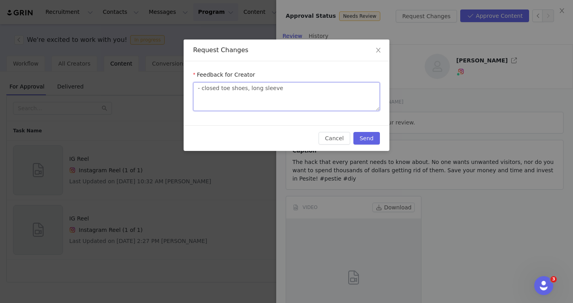
type textarea "- closed toe shoes, long sleeves"
type textarea "- closed toe shoes, long sleeves &"
type textarea "- closed toe shoes, long sleeves & p"
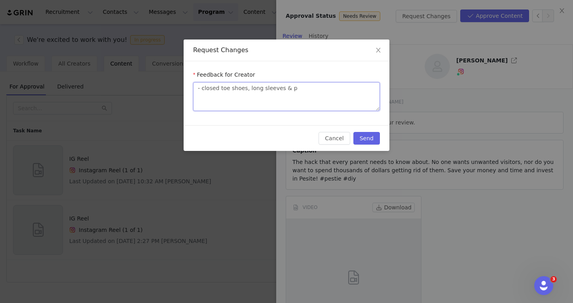
type textarea "- closed toe shoes, long sleeves & pa"
type textarea "- closed toe shoes, long sleeves & pan"
type textarea "- closed toe shoes, long sleeves & pany"
type textarea "- closed toe shoes, long sleeves & pan"
type textarea "- closed toe shoes, long sleeves & pant"
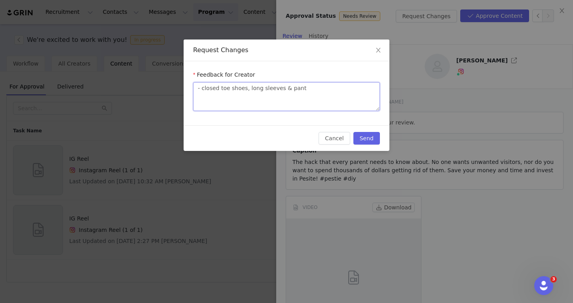
type textarea "- closed toe shoes, long sleeves & pants"
click at [366, 140] on button "Send" at bounding box center [366, 138] width 27 height 13
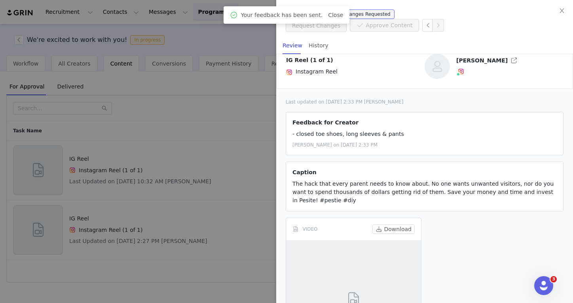
click at [224, 163] on div at bounding box center [286, 151] width 573 height 303
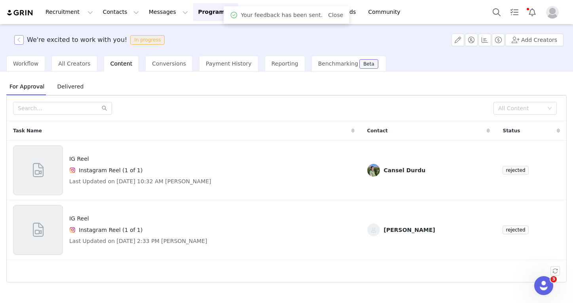
click at [21, 43] on button "button" at bounding box center [18, 39] width 9 height 9
click at [125, 158] on h4 "IG Reel" at bounding box center [140, 159] width 142 height 8
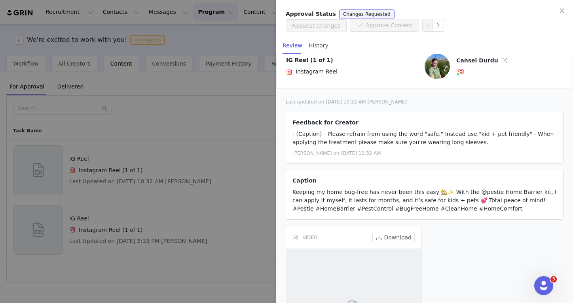
click at [483, 63] on span "Cansel Durdu" at bounding box center [477, 60] width 42 height 6
click at [500, 59] on button "button" at bounding box center [504, 60] width 13 height 13
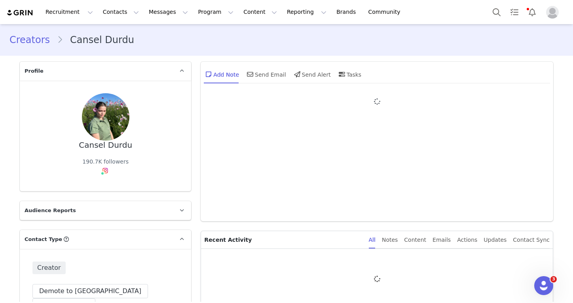
type input "+1 (United States)"
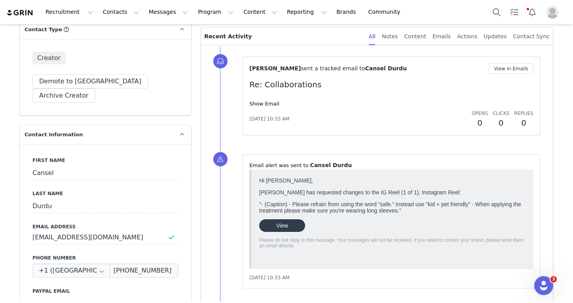
scroll to position [243, 0]
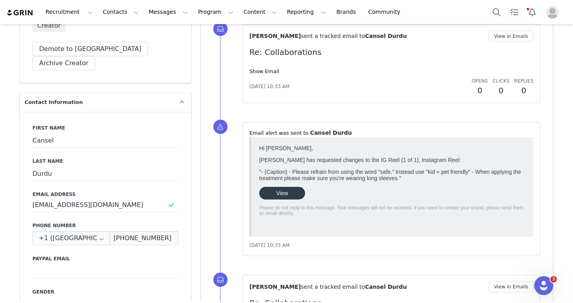
click at [281, 198] on link "View" at bounding box center [282, 193] width 46 height 13
click at [146, 13] on button "Messages Messages" at bounding box center [168, 12] width 49 height 18
click at [200, 15] on button "Program Program" at bounding box center [215, 12] width 45 height 18
click at [200, 32] on p "Activations" at bounding box center [202, 35] width 30 height 8
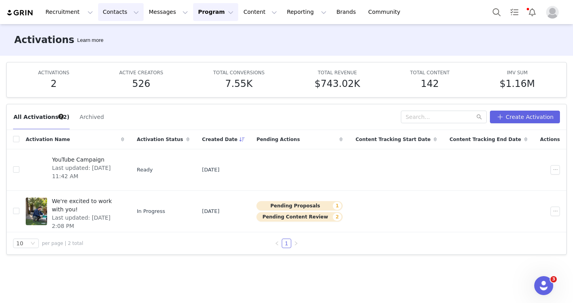
click at [115, 10] on button "Contacts Contacts" at bounding box center [121, 12] width 46 height 18
click at [118, 36] on p "Creators" at bounding box center [111, 35] width 24 height 8
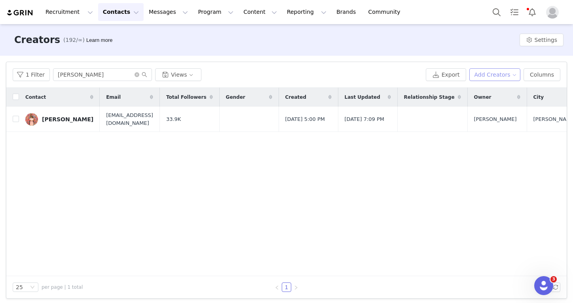
click at [511, 77] on button "Add Creators" at bounding box center [494, 74] width 51 height 13
click at [500, 91] on span "Add a Creator" at bounding box center [496, 90] width 38 height 9
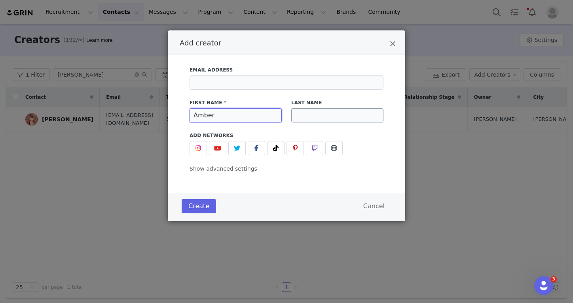
type input "Amber"
type input "Rangel"
click at [205, 150] on button "Add creator" at bounding box center [198, 148] width 17 height 14
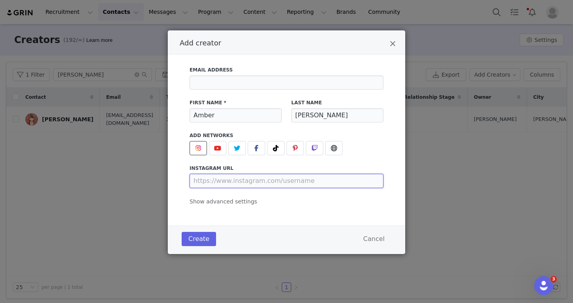
drag, startPoint x: 212, startPoint y: 180, endPoint x: 148, endPoint y: 9, distance: 183.6
paste input "https://www.instagram.com/_ambermichele?igsh=MWwwbGJ2YnN6aTFoMg%3D%3D&utm_sourc…"
type input "https://www.instagram.com/_ambermichele"
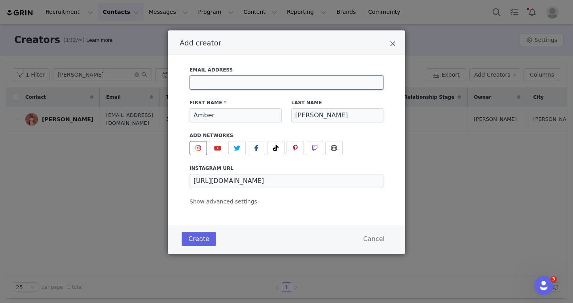
paste input "ambermichele19@gmail.com"
type input "ambermichele19@gmail.com"
click at [199, 155] on div "Email Address ambermichele19@gmail.com First Name * Amber Last Name Rangel Add …" at bounding box center [287, 134] width 194 height 144
click at [199, 154] on button "Add creator" at bounding box center [198, 148] width 17 height 14
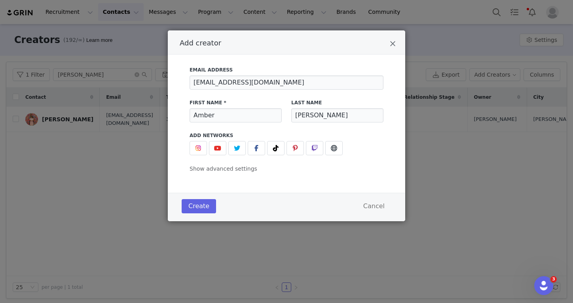
click at [188, 143] on div "Email Address ambermichele19@gmail.com First Name * Amber Last Name Rangel Add …" at bounding box center [287, 118] width 214 height 112
click at [194, 146] on span "Add creator" at bounding box center [197, 148] width 9 height 9
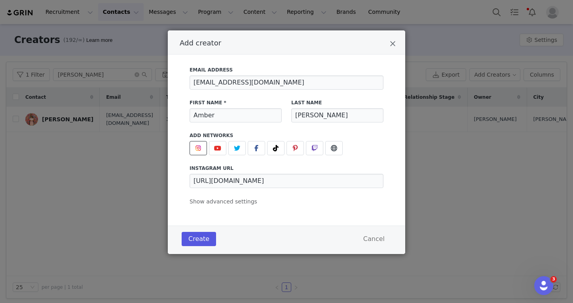
click at [204, 240] on button "Create" at bounding box center [199, 239] width 34 height 14
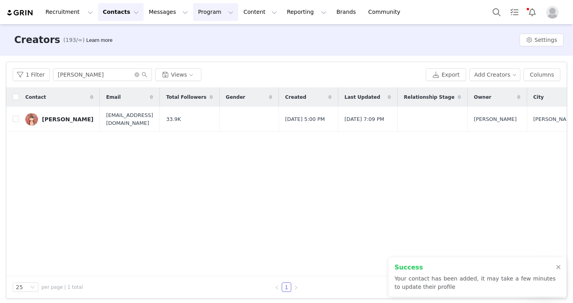
click at [206, 15] on button "Program Program" at bounding box center [215, 12] width 45 height 18
click at [206, 34] on p "Activations" at bounding box center [202, 35] width 30 height 8
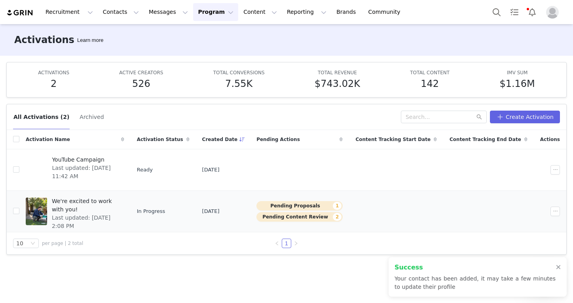
click at [111, 214] on span "Last updated: [DATE] 2:08 PM" at bounding box center [86, 222] width 68 height 17
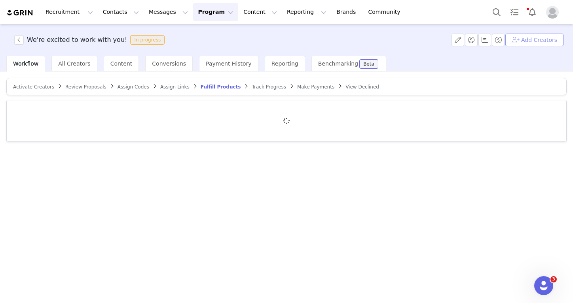
click at [526, 37] on button "Add Creators" at bounding box center [534, 40] width 58 height 13
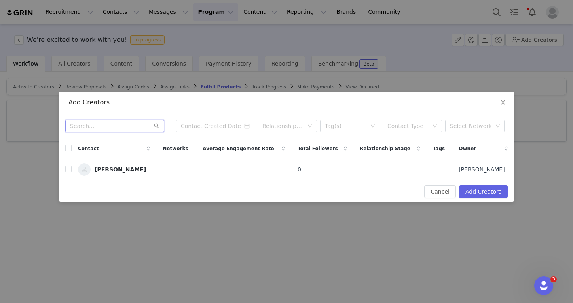
click at [116, 124] on input "text" at bounding box center [114, 126] width 99 height 13
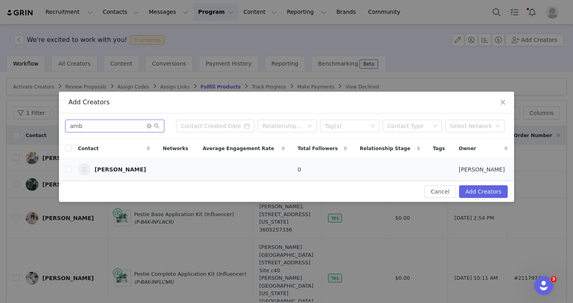
type input "amb"
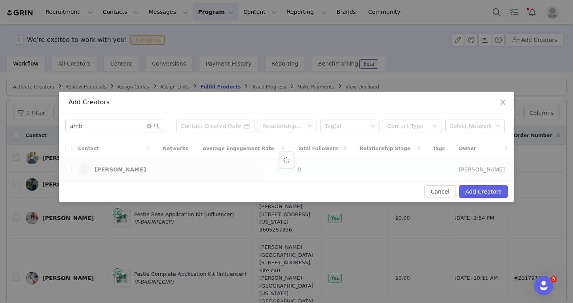
click at [69, 168] on div at bounding box center [286, 160] width 455 height 42
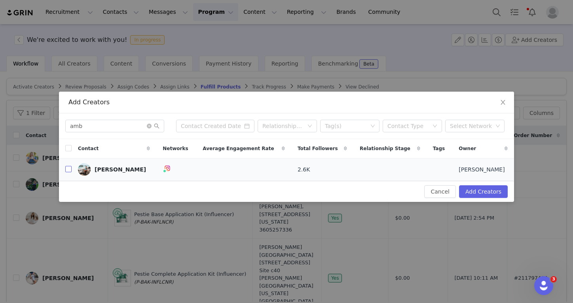
click at [70, 170] on input "checkbox" at bounding box center [68, 169] width 6 height 6
checkbox input "true"
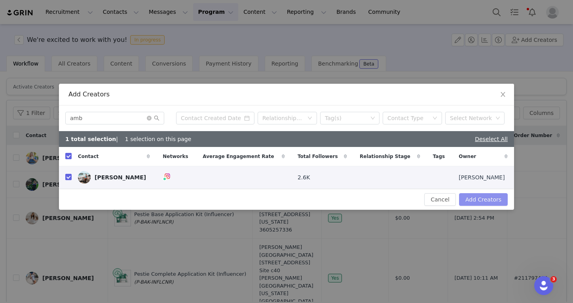
click at [468, 198] on button "Add Creators" at bounding box center [483, 199] width 49 height 13
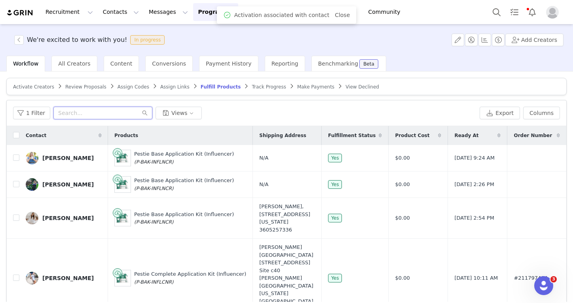
click at [93, 110] on input "text" at bounding box center [102, 113] width 99 height 13
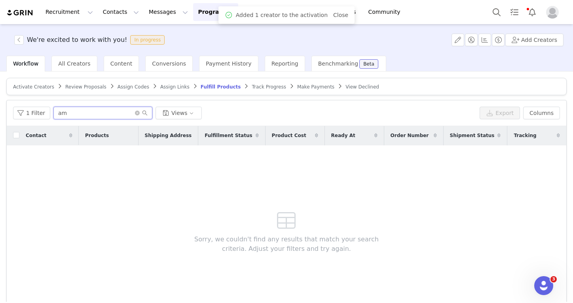
type input "a"
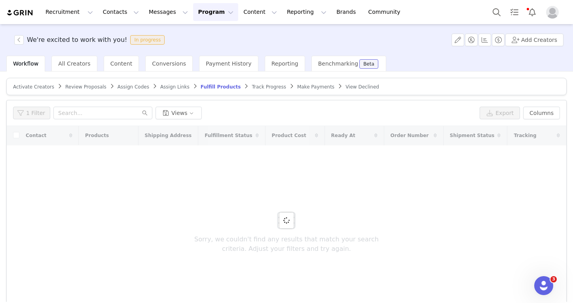
click at [40, 84] on link "Activate Creators" at bounding box center [33, 87] width 41 height 6
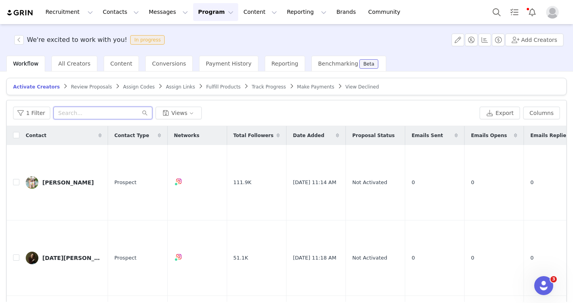
click at [74, 109] on input "text" at bounding box center [102, 113] width 99 height 13
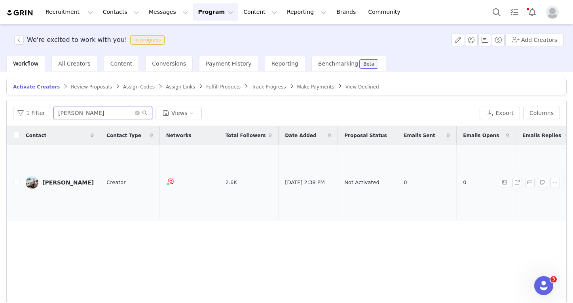
type input "amber r"
click at [63, 180] on div "Amber Rangel" at bounding box center [67, 183] width 51 height 6
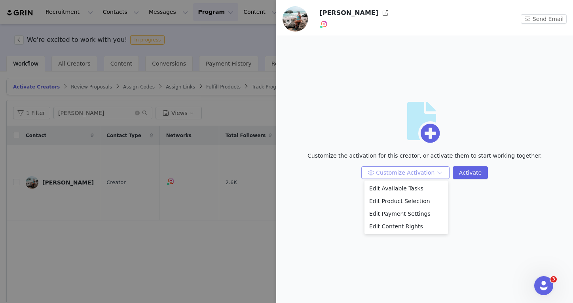
click at [398, 181] on div "Edit Available Tasks Edit Product Selection Edit Payment Settings Edit Content …" at bounding box center [405, 208] width 83 height 54
click at [398, 191] on li "Edit Available Tasks" at bounding box center [405, 188] width 83 height 13
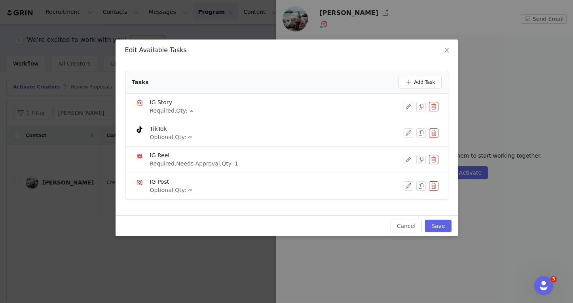
click at [436, 132] on button "button" at bounding box center [433, 133] width 9 height 9
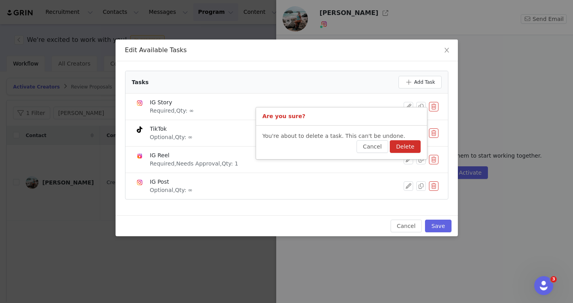
click at [408, 142] on button "Delete" at bounding box center [405, 146] width 31 height 13
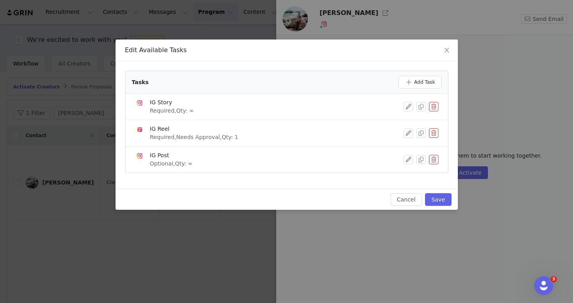
click at [433, 155] on button "button" at bounding box center [433, 159] width 9 height 9
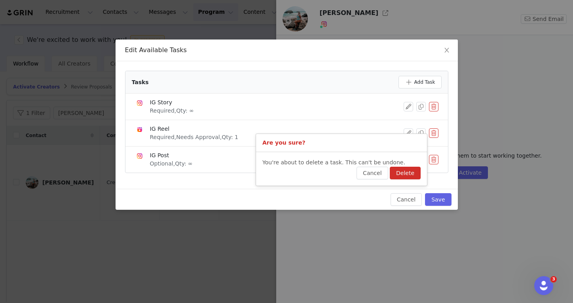
click at [411, 169] on button "Delete" at bounding box center [405, 173] width 31 height 13
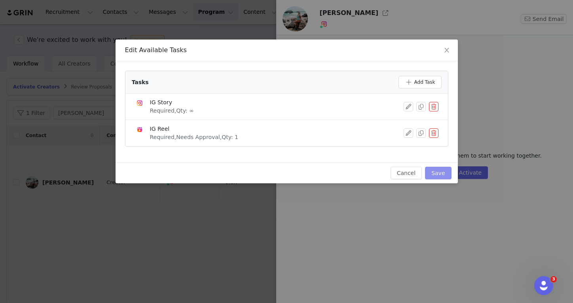
click at [435, 171] on button "Save" at bounding box center [438, 173] width 26 height 13
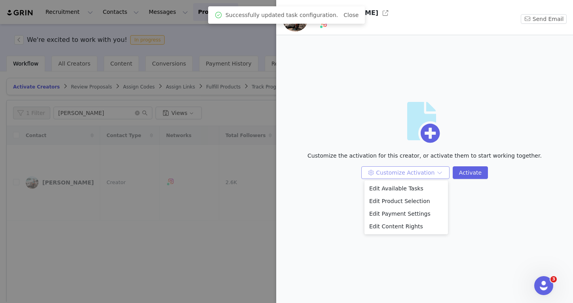
click at [425, 174] on button "Customize Activation" at bounding box center [405, 173] width 88 height 13
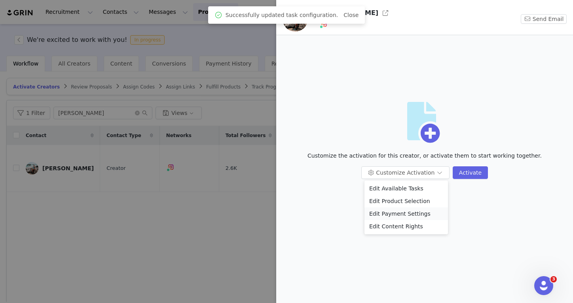
click at [414, 214] on li "Edit Payment Settings" at bounding box center [405, 214] width 83 height 13
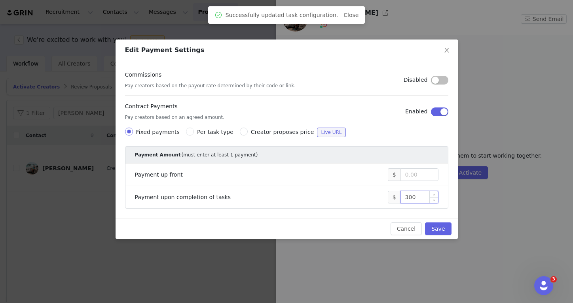
click at [408, 193] on input "300" at bounding box center [419, 198] width 37 height 12
click at [408, 202] on input "300" at bounding box center [419, 198] width 37 height 12
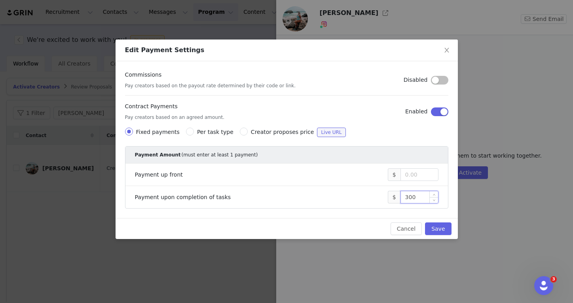
click at [408, 200] on input "300" at bounding box center [419, 198] width 37 height 12
type input "100"
click at [433, 224] on button "Save" at bounding box center [438, 229] width 26 height 13
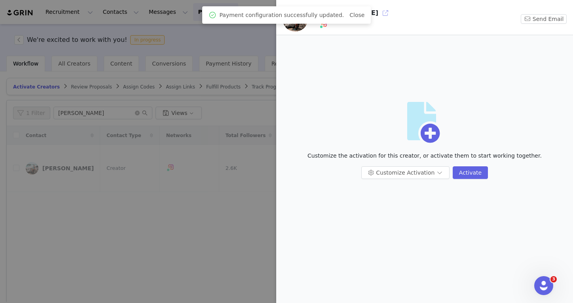
click at [379, 15] on button "button" at bounding box center [385, 13] width 13 height 13
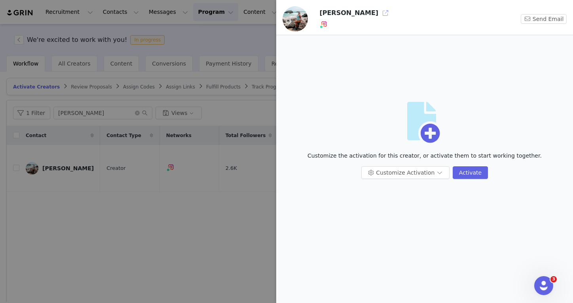
click at [379, 14] on button "button" at bounding box center [385, 13] width 13 height 13
click at [207, 59] on div at bounding box center [286, 151] width 573 height 303
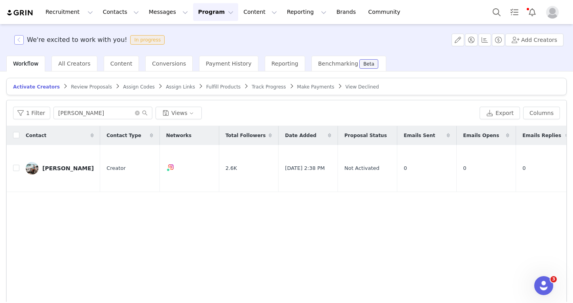
click at [19, 36] on button "button" at bounding box center [18, 39] width 9 height 9
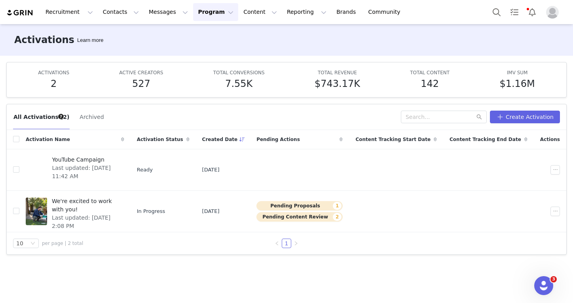
click at [233, 1] on div "Recruitment Recruitment Creator Search Curated Lists Landing Pages Web Extensio…" at bounding box center [286, 12] width 573 height 24
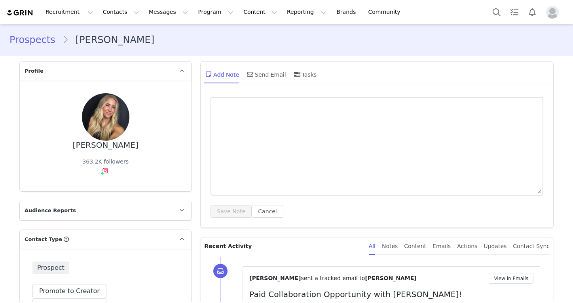
type input "+1 ([GEOGRAPHIC_DATA])"
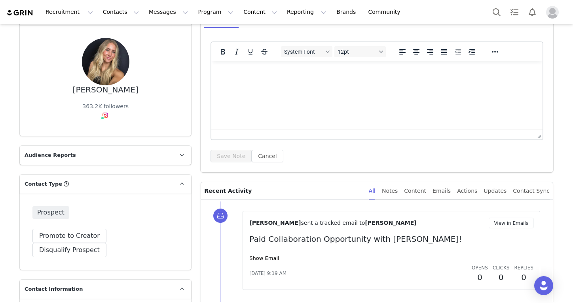
scroll to position [93, 0]
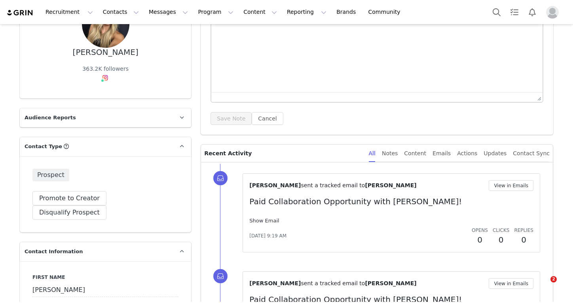
click at [269, 217] on div "Bianca Buneo sent a tracked email to Rebekah Marsden View in Emails Paid Collab…" at bounding box center [391, 213] width 284 height 66
click at [268, 223] on link "Show Email" at bounding box center [264, 221] width 30 height 6
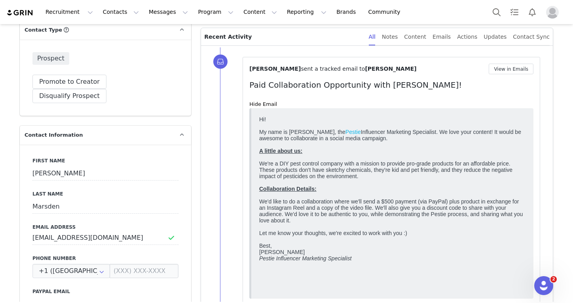
scroll to position [47, 0]
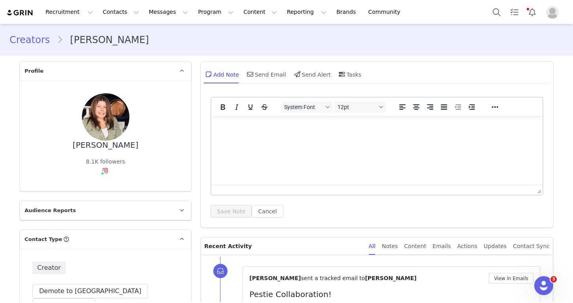
click at [299, 0] on div "Recruitment Recruitment Creator Search Curated Lists Landing Pages Web Extensio…" at bounding box center [286, 12] width 573 height 24
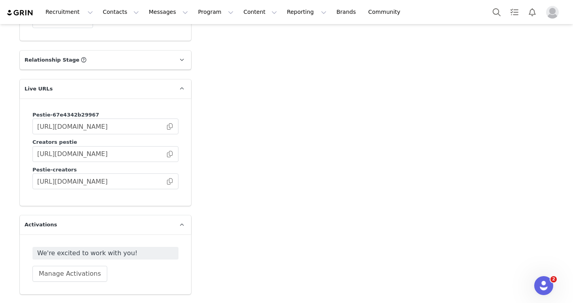
scroll to position [1228, 0]
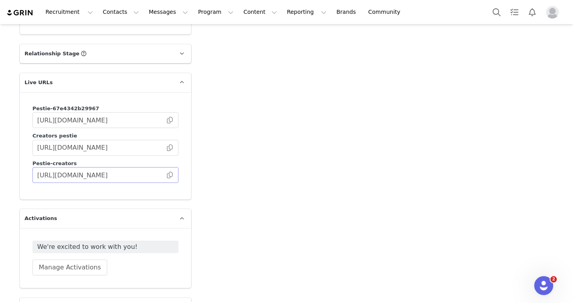
click at [170, 175] on span at bounding box center [170, 175] width 8 height 0
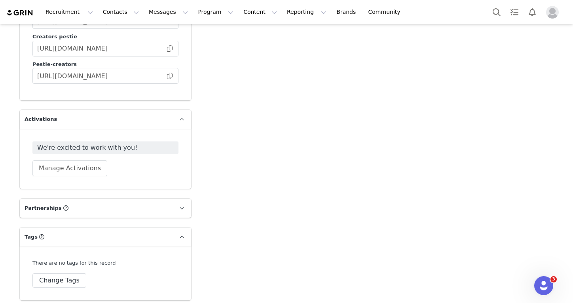
scroll to position [1260, 0]
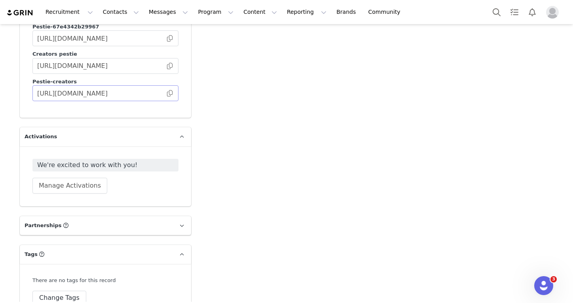
click at [171, 93] on span at bounding box center [170, 93] width 8 height 0
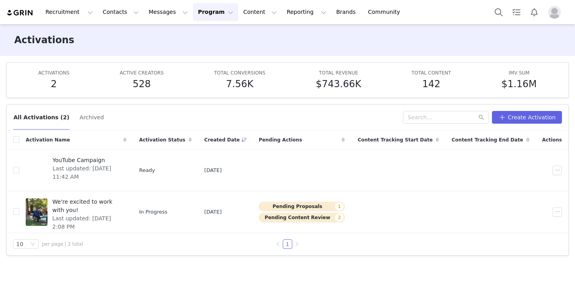
click at [328, 38] on div "Activations" at bounding box center [287, 40] width 575 height 32
click at [121, 214] on span "Last updated: [DATE] 2:08 PM" at bounding box center [86, 222] width 69 height 17
